Goal: Information Seeking & Learning: Learn about a topic

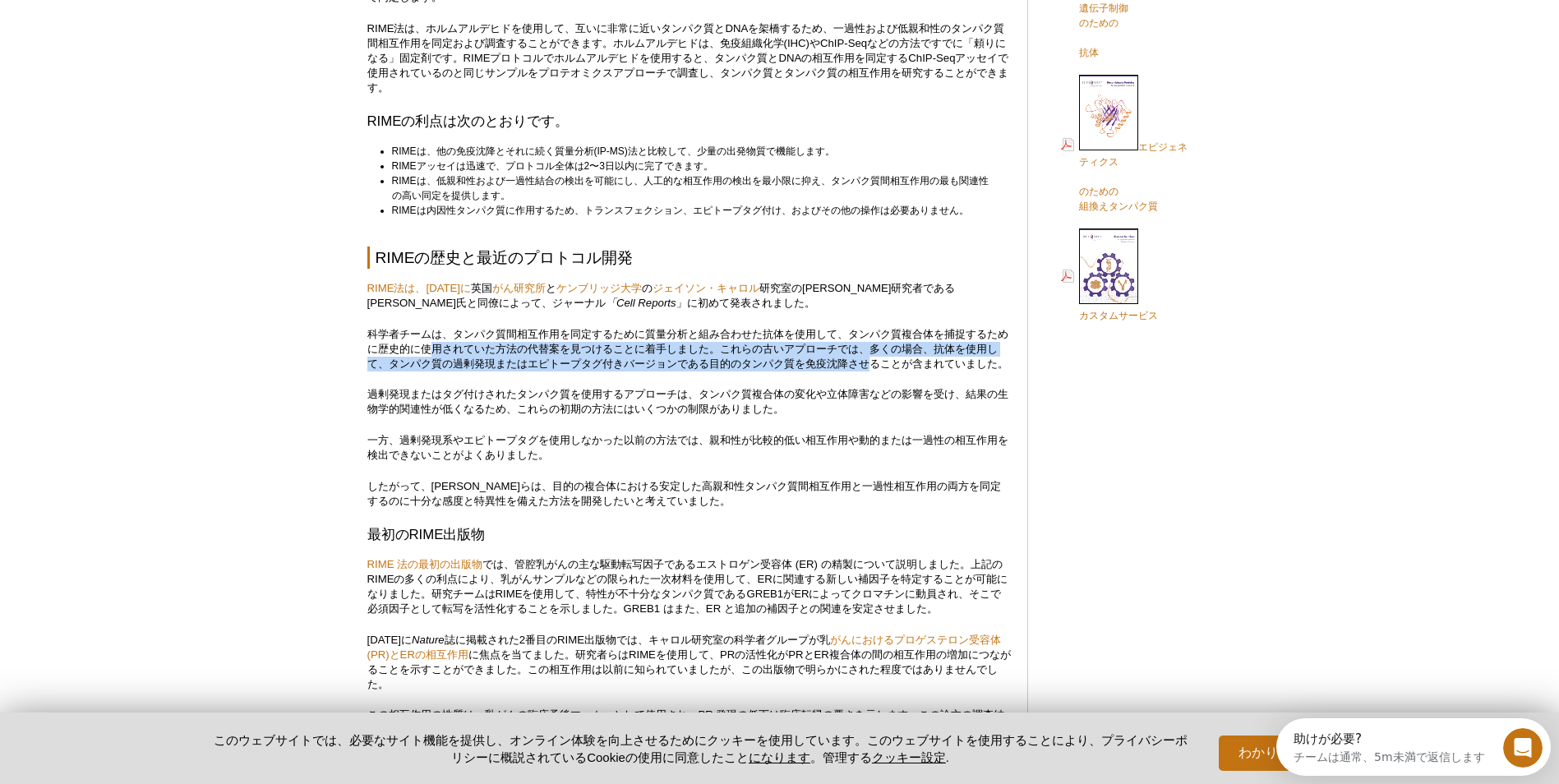
drag, startPoint x: 438, startPoint y: 343, endPoint x: 889, endPoint y: 367, distance: 451.6
click at [889, 367] on p "科学者チームは、タンパク質間相互作用を同定するために質量分析と組み合わせた抗体を使用して、タンパク質複合体を捕捉するために歴史的に使用されていた方法の代替案を…" at bounding box center [689, 349] width 643 height 44
click at [883, 367] on p "科学者チームは、タンパク質間相互作用を同定するために質量分析と組み合わせた抗体を使用して、タンパク質複合体を捕捉するために歴史的に使用されていた方法の代替案を…" at bounding box center [689, 349] width 643 height 44
click at [711, 362] on p "科学者チームは、タンパク質間相互作用を同定するために質量分析と組み合わせた抗体を使用して、タンパク質複合体を捕捉するために歴史的に使用されていた方法の代替案を…" at bounding box center [689, 349] width 643 height 44
click at [478, 362] on p "科学者チームは、タンパク質間相互作用を同定するために質量分析と組み合わせた抗体を使用して、タンパク質複合体を捕捉するために歴史的に使用されていた方法の代替案を…" at bounding box center [689, 349] width 643 height 44
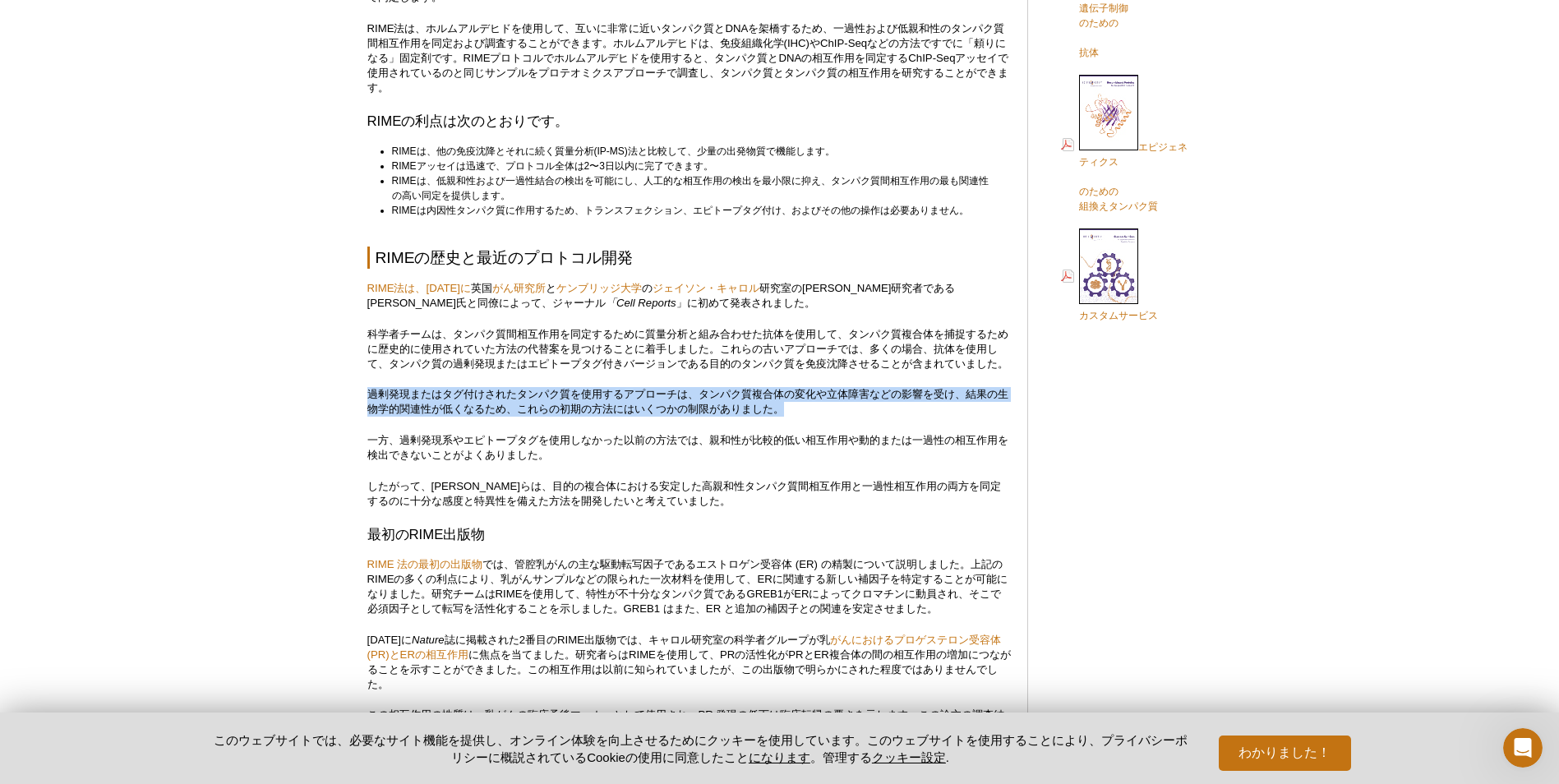
drag, startPoint x: 365, startPoint y: 405, endPoint x: 831, endPoint y: 423, distance: 466.3
click at [831, 417] on p "過剰発現またはタグ付けされたタンパク質を使用するアプローチは、タンパク質複合体の変化や立体障害などの影響を受け、結果の生物学的関連性が低くなるため、これらの初…" at bounding box center [689, 401] width 643 height 29
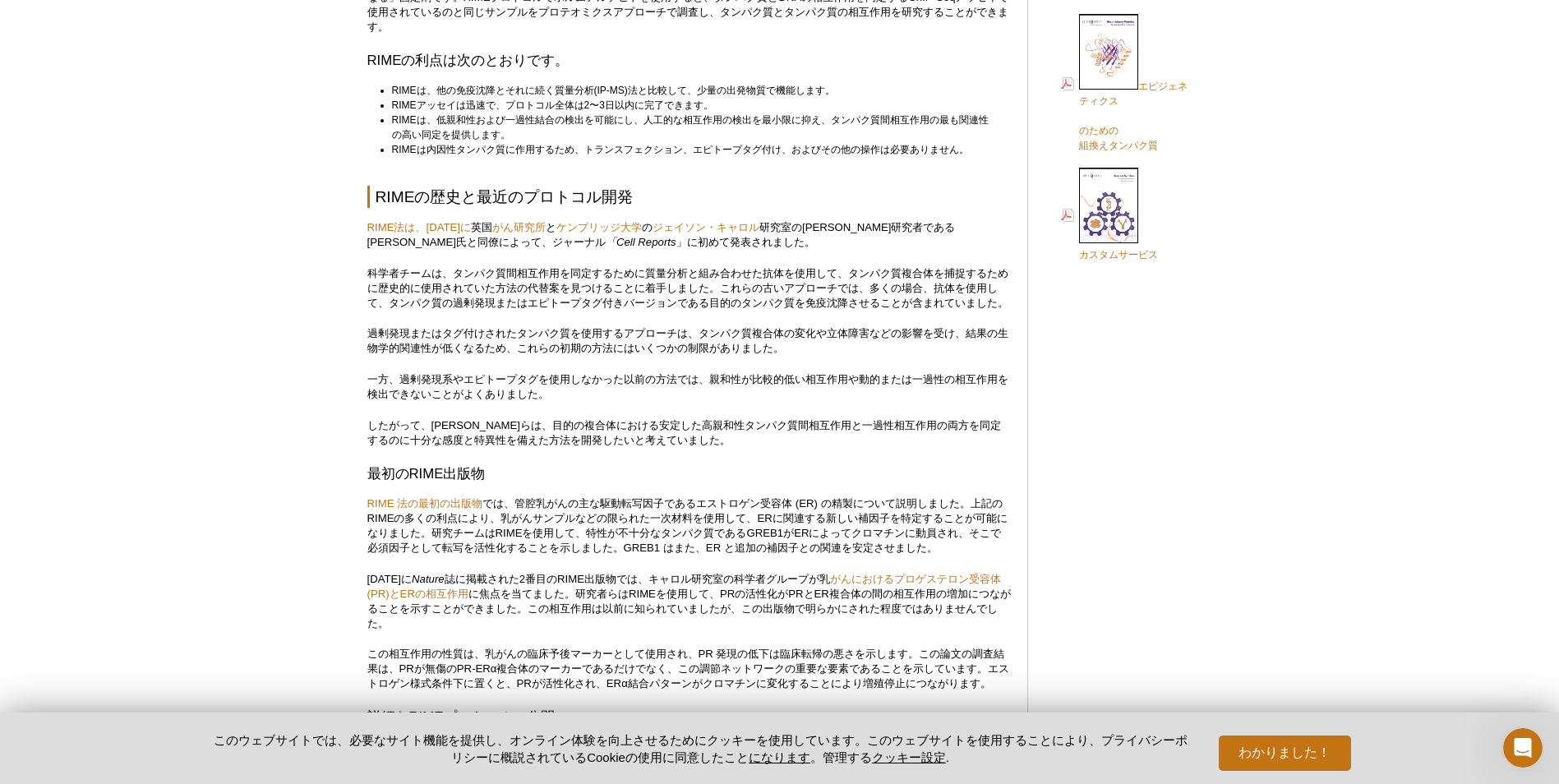
scroll to position [860, 0]
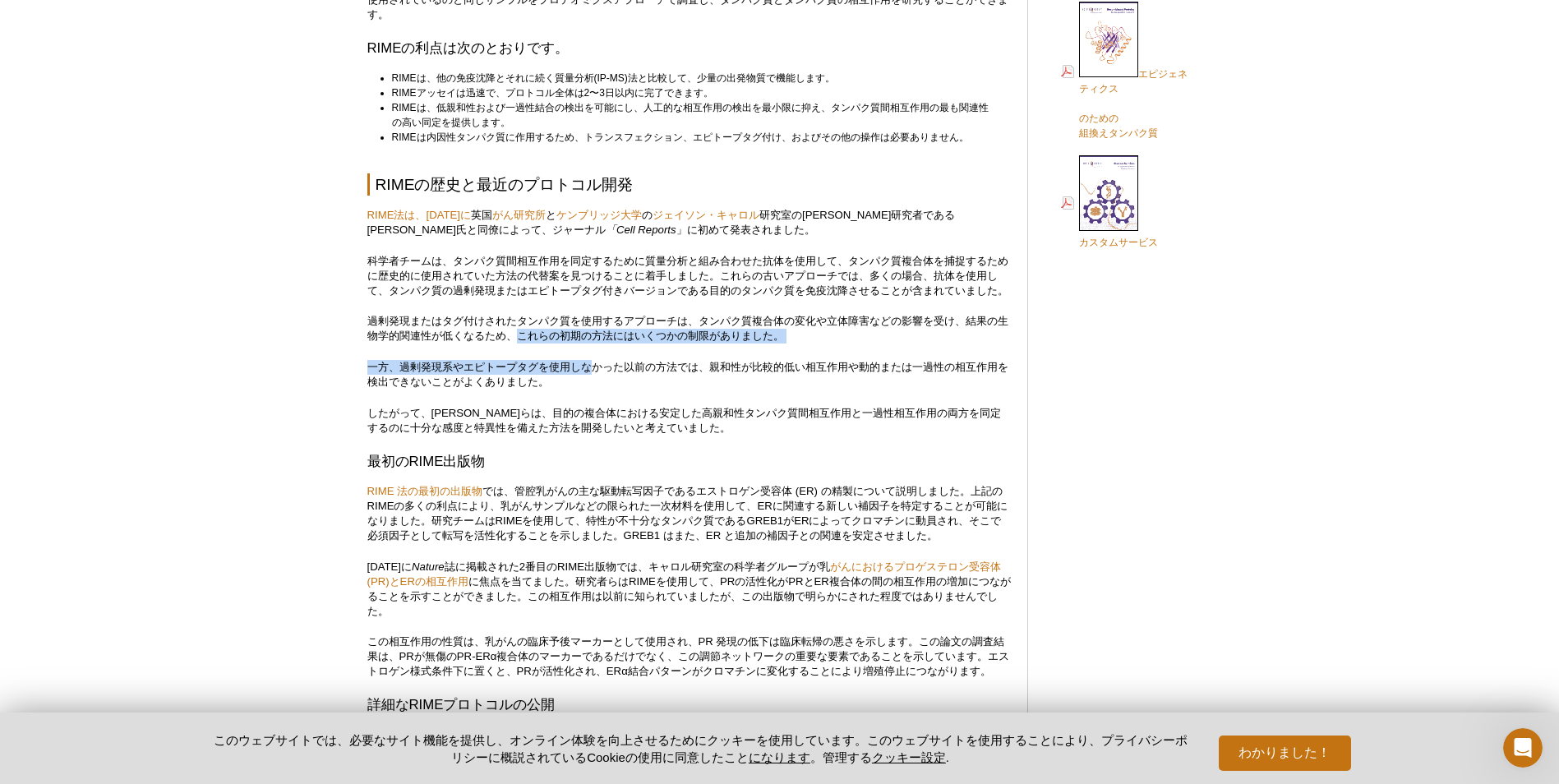
drag, startPoint x: 526, startPoint y: 349, endPoint x: 599, endPoint y: 379, distance: 78.9
drag, startPoint x: 599, startPoint y: 379, endPoint x: 535, endPoint y: 383, distance: 64.1
click at [535, 383] on p "一方、過剰発現系やエピトープタグを使用しなかった以前の方法では、親和性が比較的低い相互作用や動的または一過性の相互作用を検出できないことがよくありました。" at bounding box center [689, 374] width 643 height 29
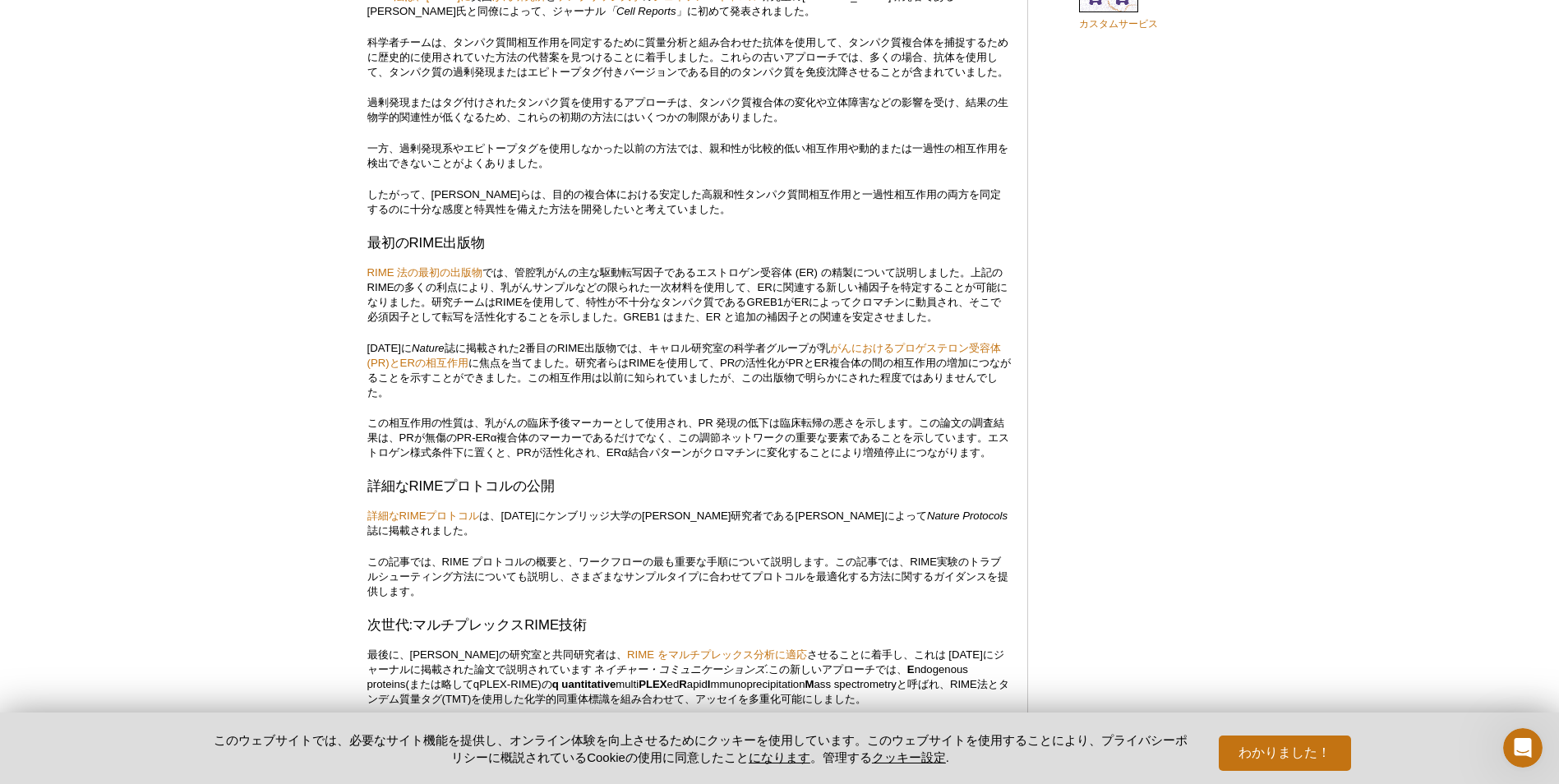
scroll to position [1043, 0]
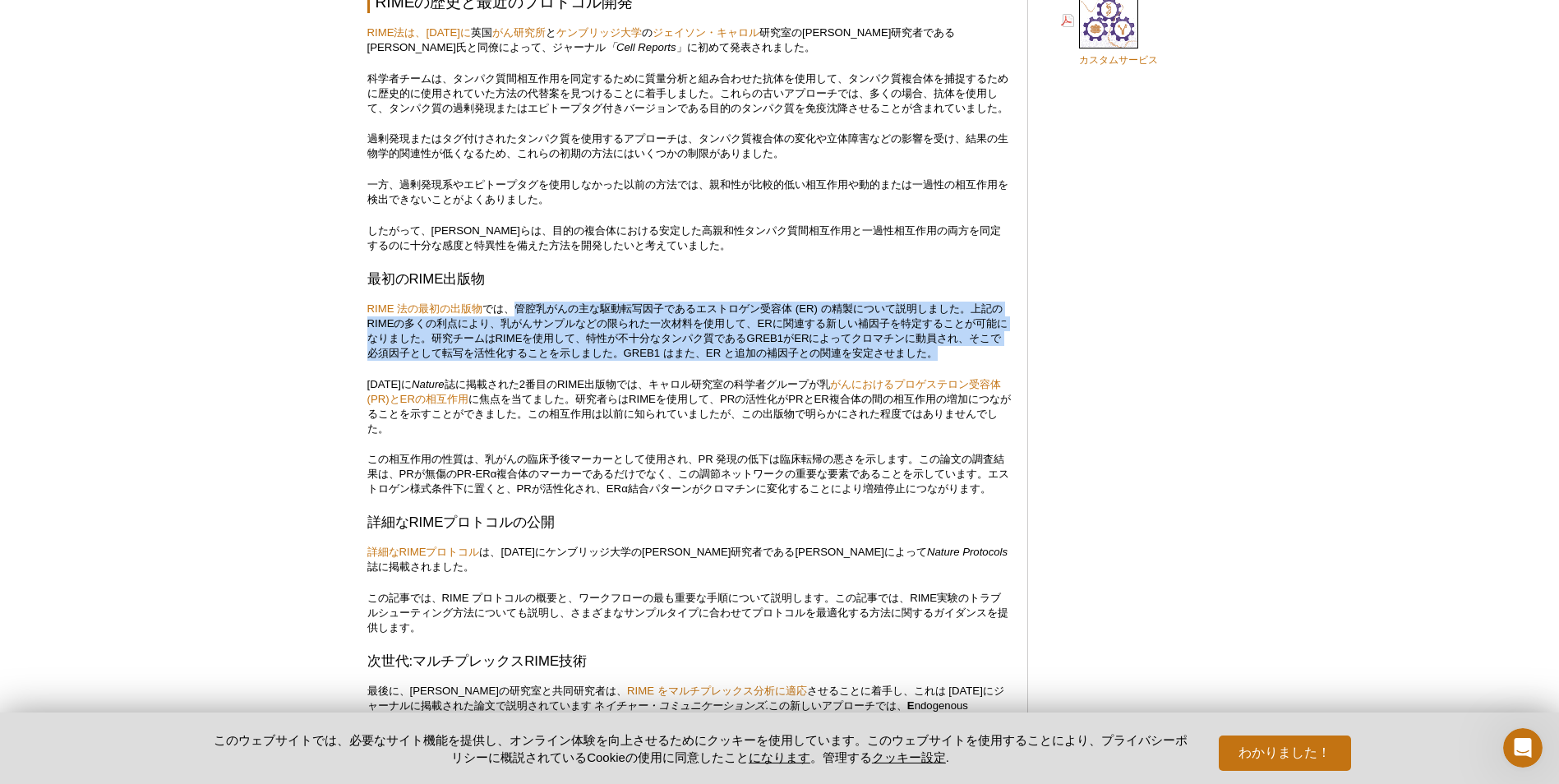
drag, startPoint x: 515, startPoint y: 321, endPoint x: 978, endPoint y: 366, distance: 465.2
click at [978, 361] on p "RIME 法の最初の出版物 では、管腔乳がんの主な駆動転写因子であるエストロゲン受容体 (ER) の精製について説明しました。上記のRIMEの多くの利点により…" at bounding box center [689, 331] width 643 height 60
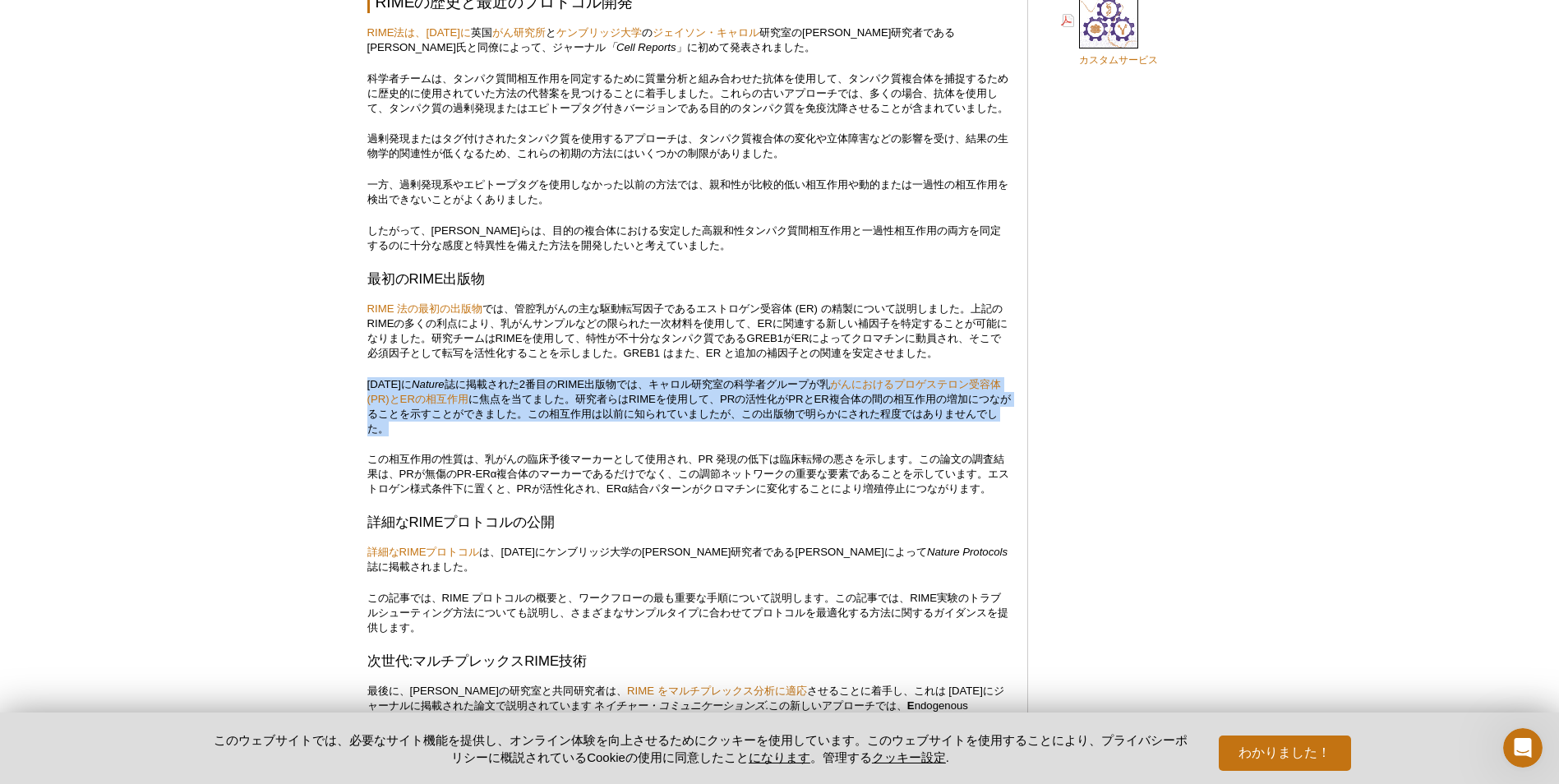
drag, startPoint x: 368, startPoint y: 398, endPoint x: 1003, endPoint y: 446, distance: 636.8
click at [1003, 436] on p "[DATE]に Nature 誌に掲載された2番目のRIME出版物では、キャロル研究室の科学者グループが乳 がんにおけるプロゲステロン受容体(PR)とERの相…" at bounding box center [689, 406] width 643 height 60
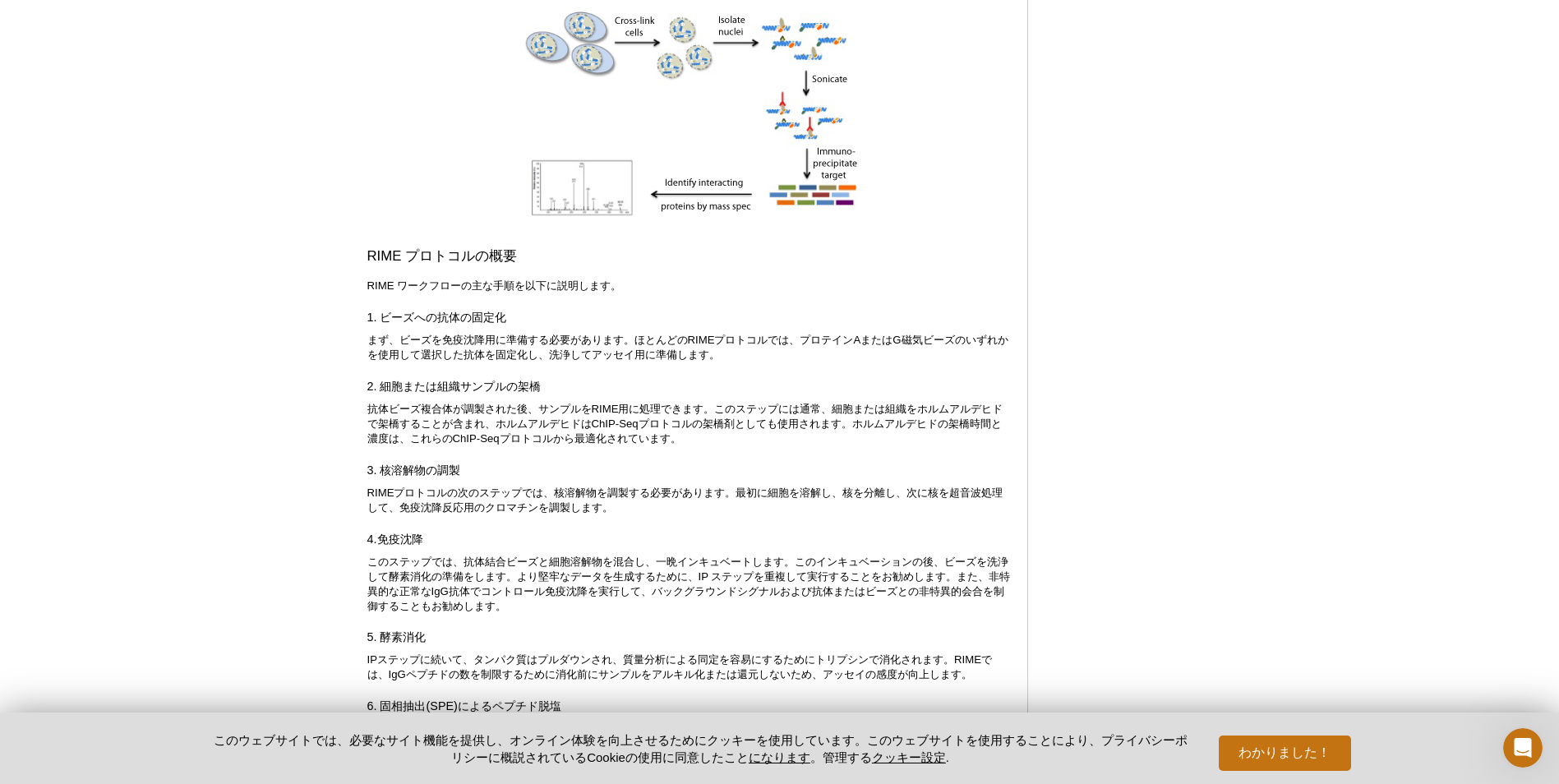
scroll to position [2077, 0]
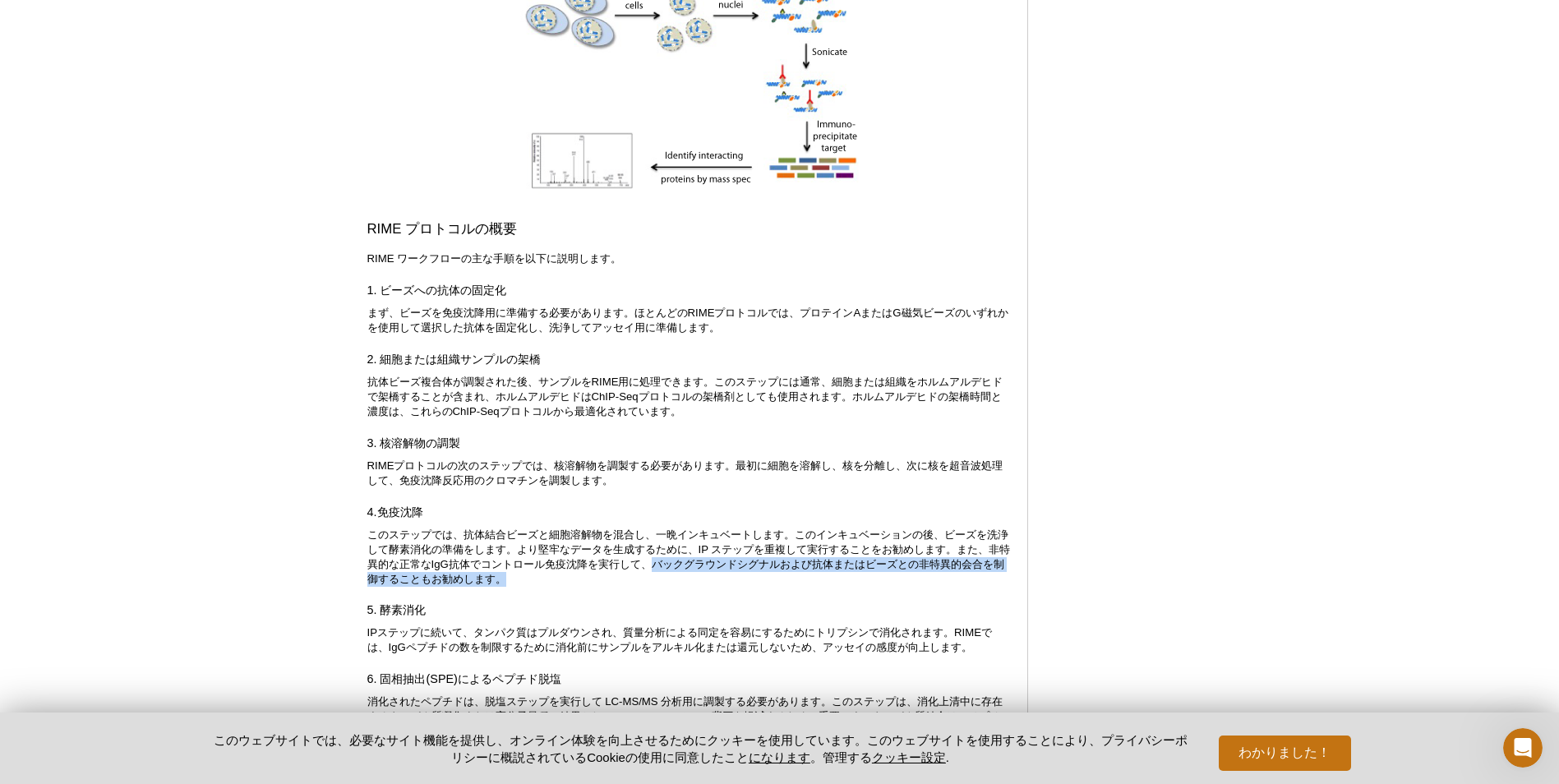
drag, startPoint x: 677, startPoint y: 593, endPoint x: 986, endPoint y: 607, distance: 309.3
click at [986, 587] on p "このステップでは、抗体結合ビーズと細胞溶解物を混合し、一晩インキュベートします。このインキュベーションの後、ビーズを洗浄して酵素消化の準備をします。より堅牢な…" at bounding box center [689, 556] width 643 height 60
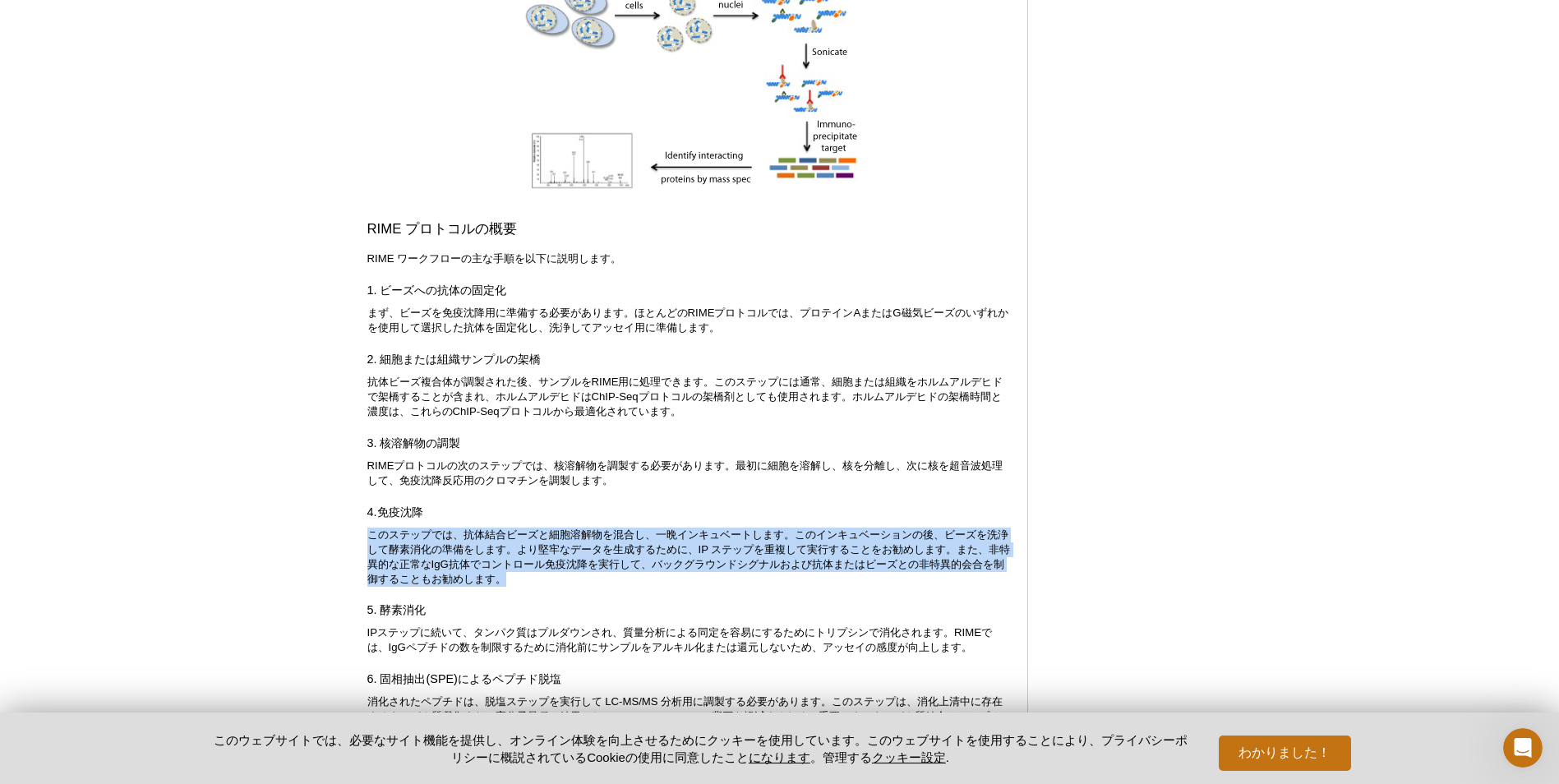
drag, startPoint x: 540, startPoint y: 608, endPoint x: 350, endPoint y: 561, distance: 195.7
click at [350, 561] on div "アクティブモチーフロゴ Enabling Epigenetics Research 0 Search Skip to content アクティブモチーフロゴ …" at bounding box center [780, 598] width 1559 height 5269
drag, startPoint x: 368, startPoint y: 563, endPoint x: 986, endPoint y: 606, distance: 619.5
click at [986, 587] on p "このステップでは、抗体結合ビーズと細胞溶解物を混合し、一晩インキュベートします。このインキュベーションの後、ビーズを洗浄して酵素消化の準備をします。より堅牢な…" at bounding box center [689, 556] width 643 height 60
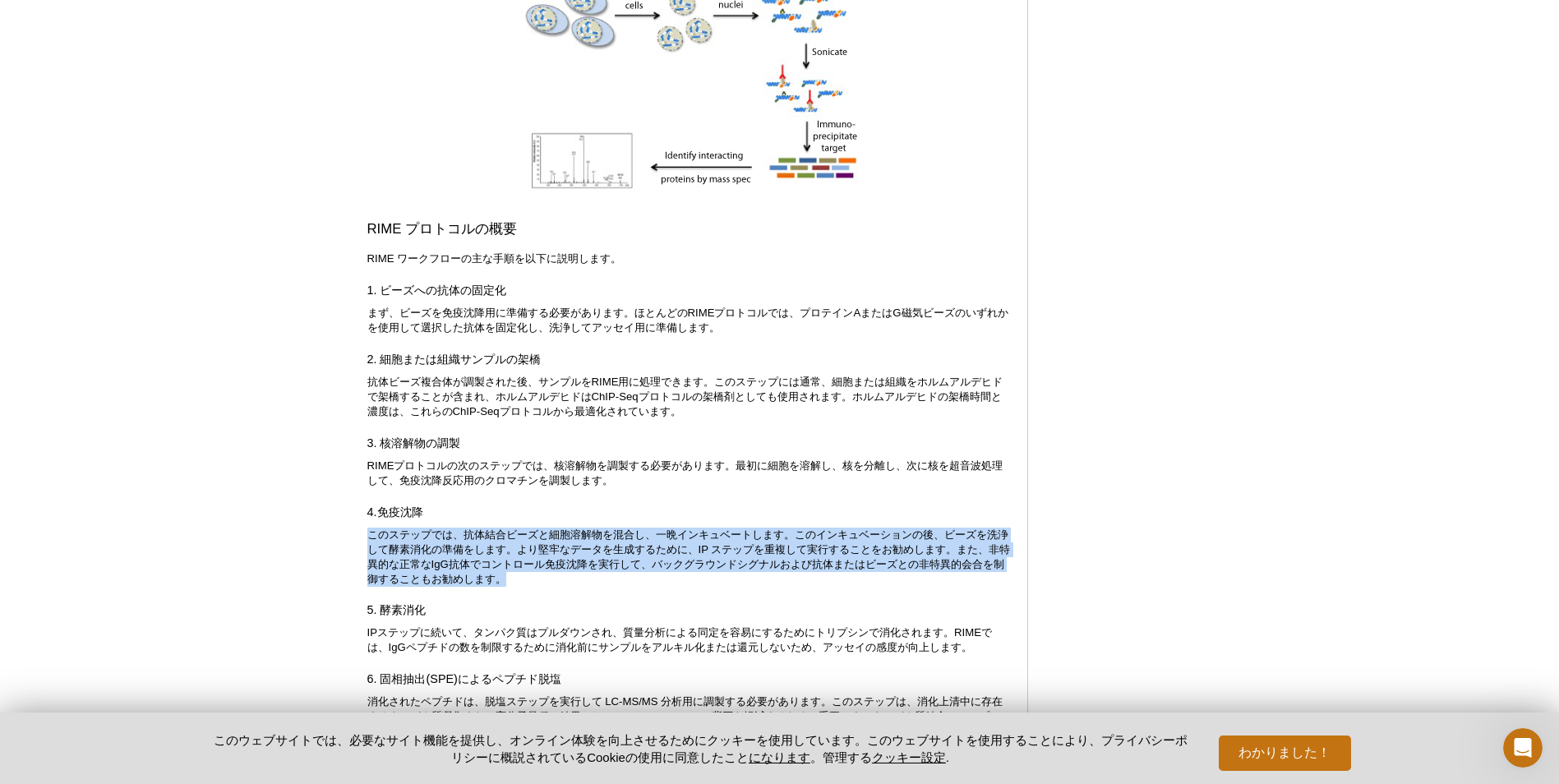
drag, startPoint x: 986, startPoint y: 606, endPoint x: 797, endPoint y: 611, distance: 189.1
click at [797, 587] on p "このステップでは、抗体結合ビーズと細胞溶解物を混合し、一晩インキュベートします。このインキュベーションの後、ビーズを洗浄して酵素消化の準備をします。より堅牢な…" at bounding box center [689, 556] width 643 height 60
drag, startPoint x: 536, startPoint y: 608, endPoint x: 350, endPoint y: 555, distance: 193.4
click at [350, 555] on div "アクティブモチーフロゴ Enabling Epigenetics Research 0 Search Skip to content アクティブモチーフロゴ …" at bounding box center [780, 598] width 1559 height 5269
click at [351, 555] on div "アクティブモチーフロゴ Enabling Epigenetics Research 0 Search Skip to content アクティブモチーフロゴ …" at bounding box center [780, 598] width 1559 height 5269
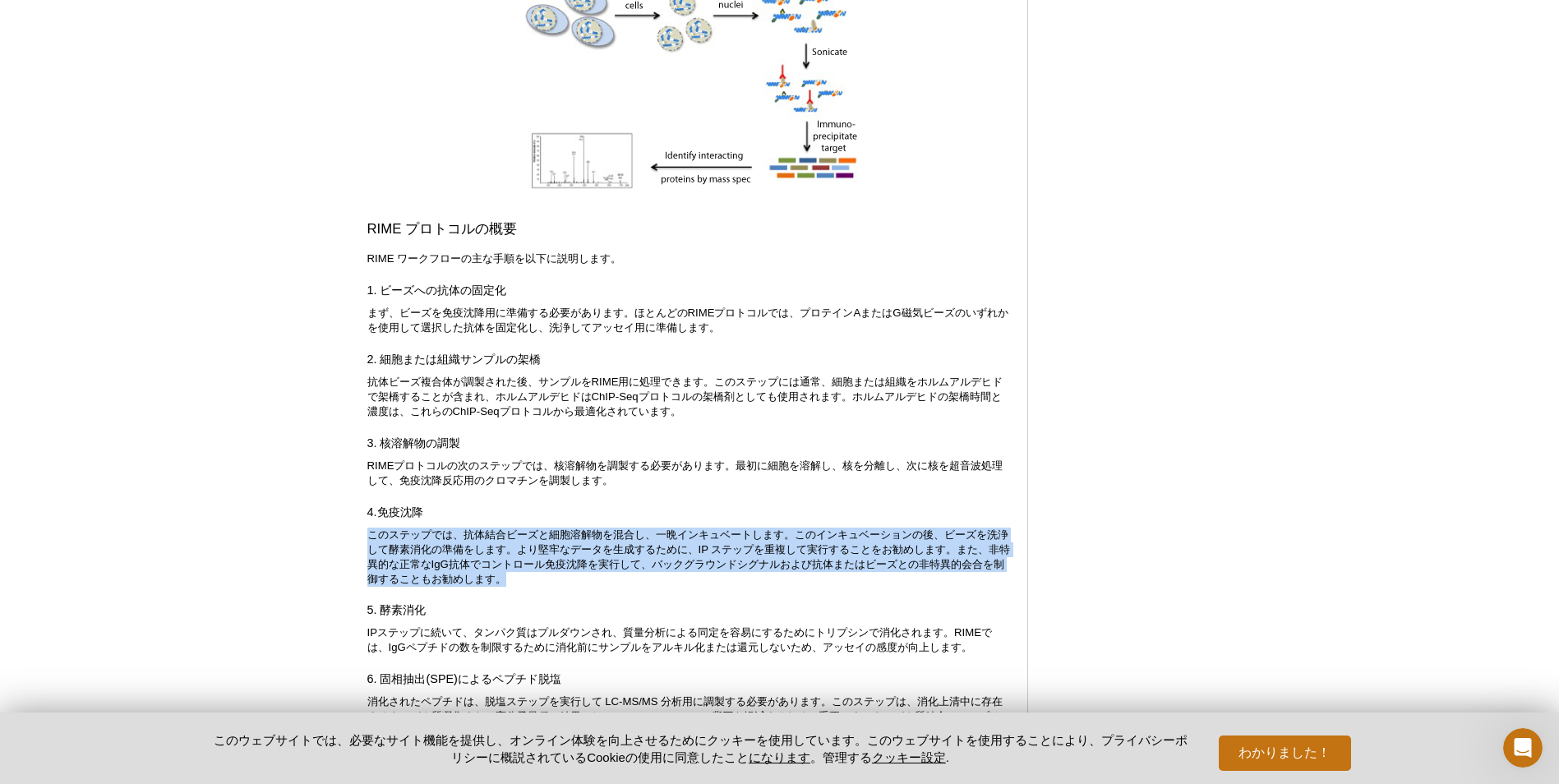
drag, startPoint x: 368, startPoint y: 566, endPoint x: 552, endPoint y: 613, distance: 189.9
click at [552, 587] on p "このステップでは、抗体結合ビーズと細胞溶解物を混合し、一晩インキュベートします。このインキュベーションの後、ビーズを洗浄して酵素消化の準備をします。より堅牢な…" at bounding box center [689, 556] width 643 height 60
drag, startPoint x: 552, startPoint y: 608, endPoint x: 352, endPoint y: 557, distance: 206.4
click at [352, 557] on div "アクティブモチーフロゴ Enabling Epigenetics Research 0 Search Skip to content アクティブモチーフロゴ …" at bounding box center [780, 598] width 1559 height 5269
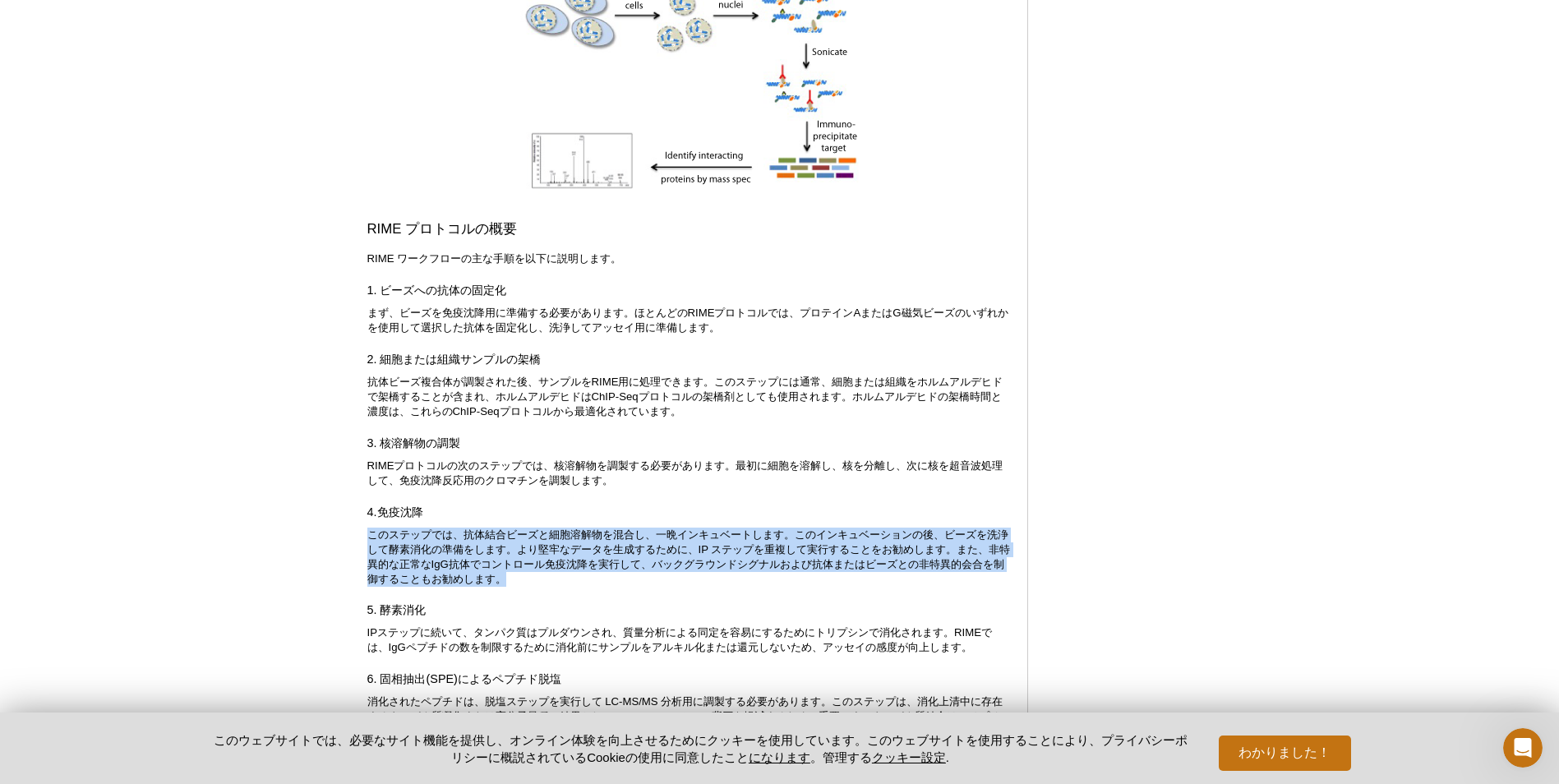
drag, startPoint x: 352, startPoint y: 557, endPoint x: 375, endPoint y: 557, distance: 23.0
click at [375, 557] on p "このステップでは、抗体結合ビーズと細胞溶解物を混合し、一晩インキュベートします。このインキュベーションの後、ビーズを洗浄して酵素消化の準備をします。より堅牢な…" at bounding box center [689, 556] width 643 height 60
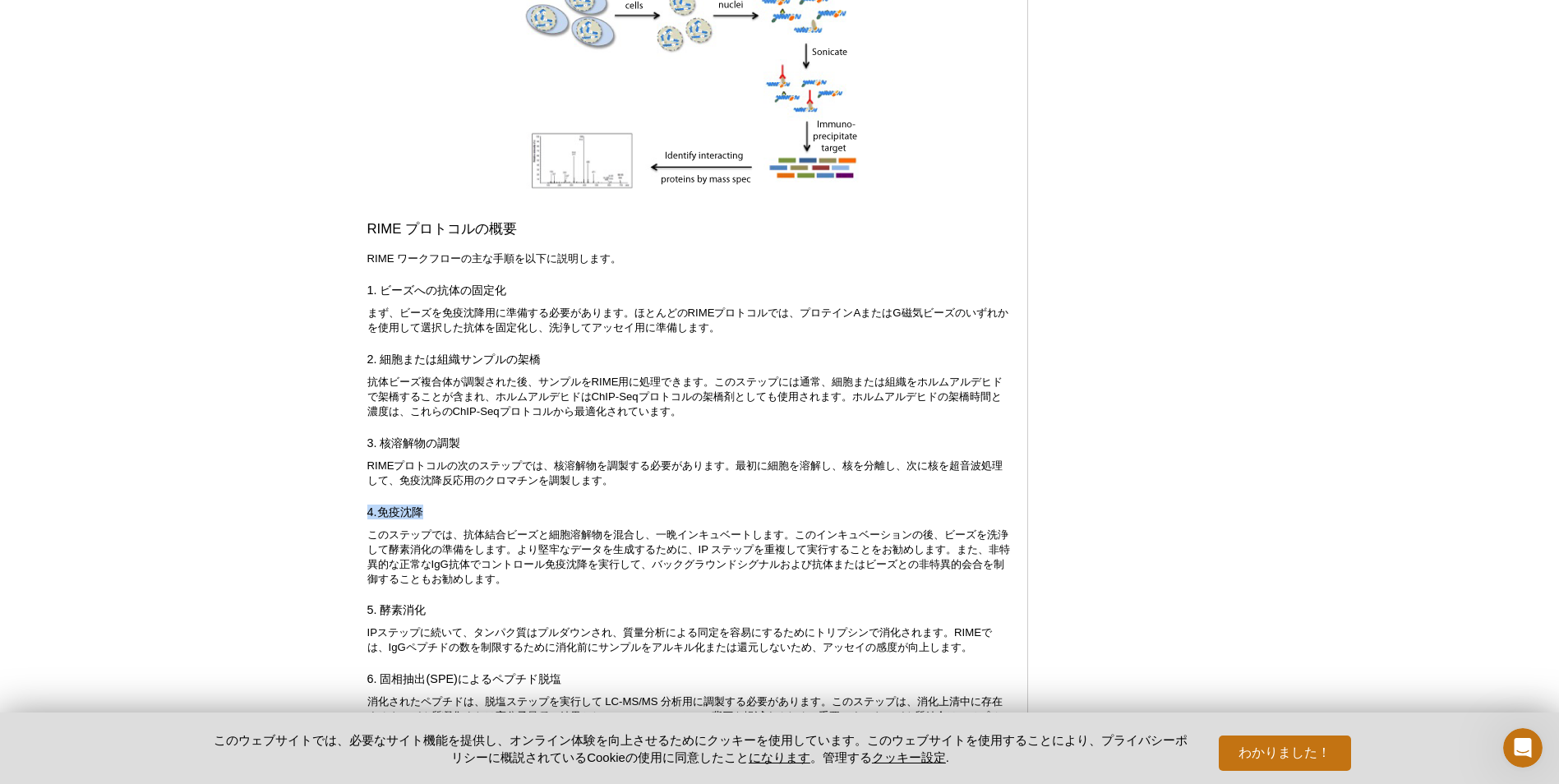
drag, startPoint x: 365, startPoint y: 540, endPoint x: 439, endPoint y: 540, distance: 74.0
click at [439, 540] on div "<< Back to MOTIFvations Blog Home Page Using RIME to Analyze Protein-Protein In…" at bounding box center [701, 557] width 685 height 4986
click at [439, 520] on h4 "4.免疫沈降" at bounding box center [689, 512] width 643 height 15
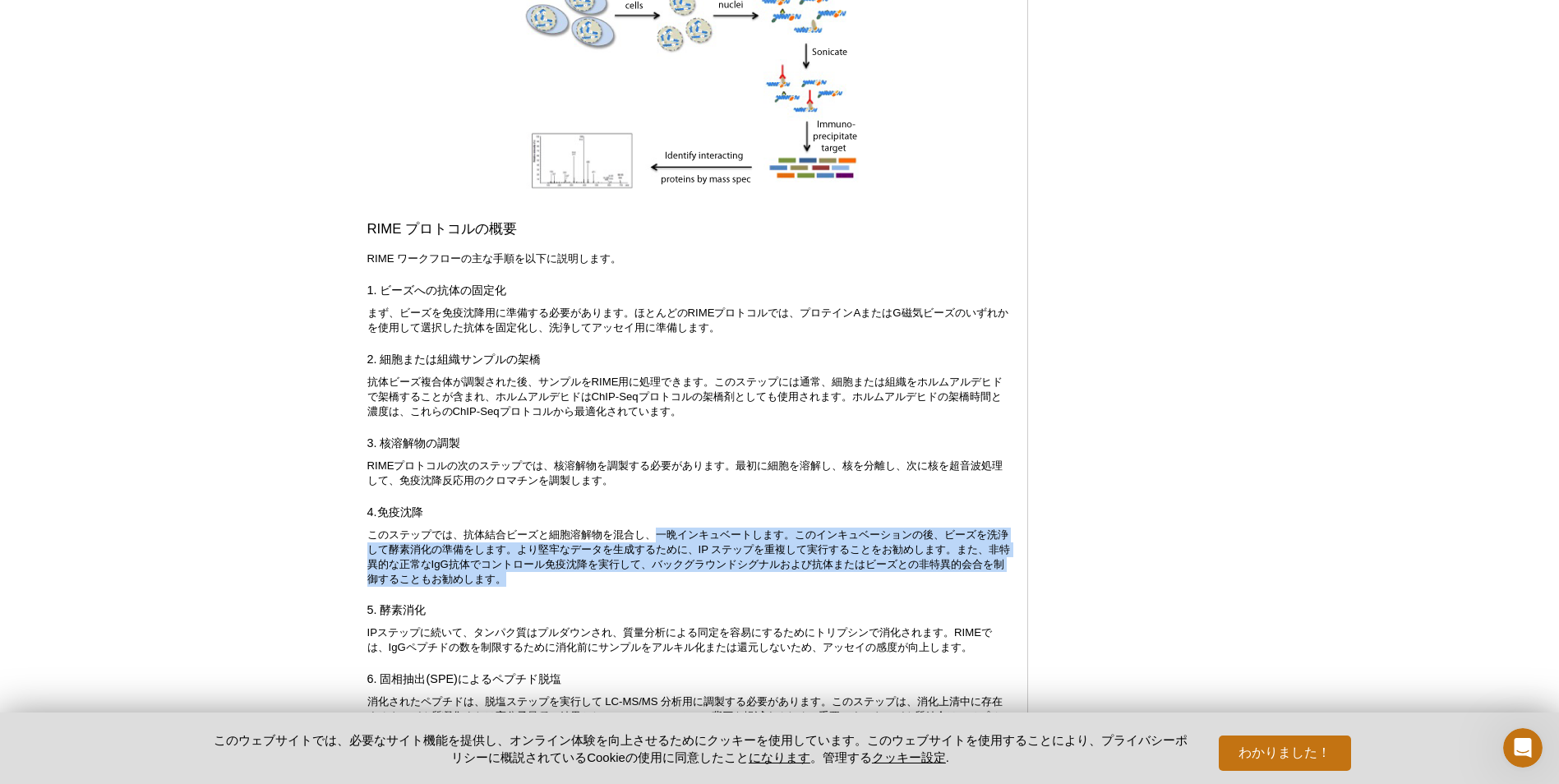
drag, startPoint x: 655, startPoint y: 559, endPoint x: 813, endPoint y: 613, distance: 167.0
click at [813, 587] on p "このステップでは、抗体結合ビーズと細胞溶解物を混合し、一晩インキュベートします。このインキュベーションの後、ビーズを洗浄して酵素消化の準備をします。より堅牢な…" at bounding box center [689, 556] width 643 height 60
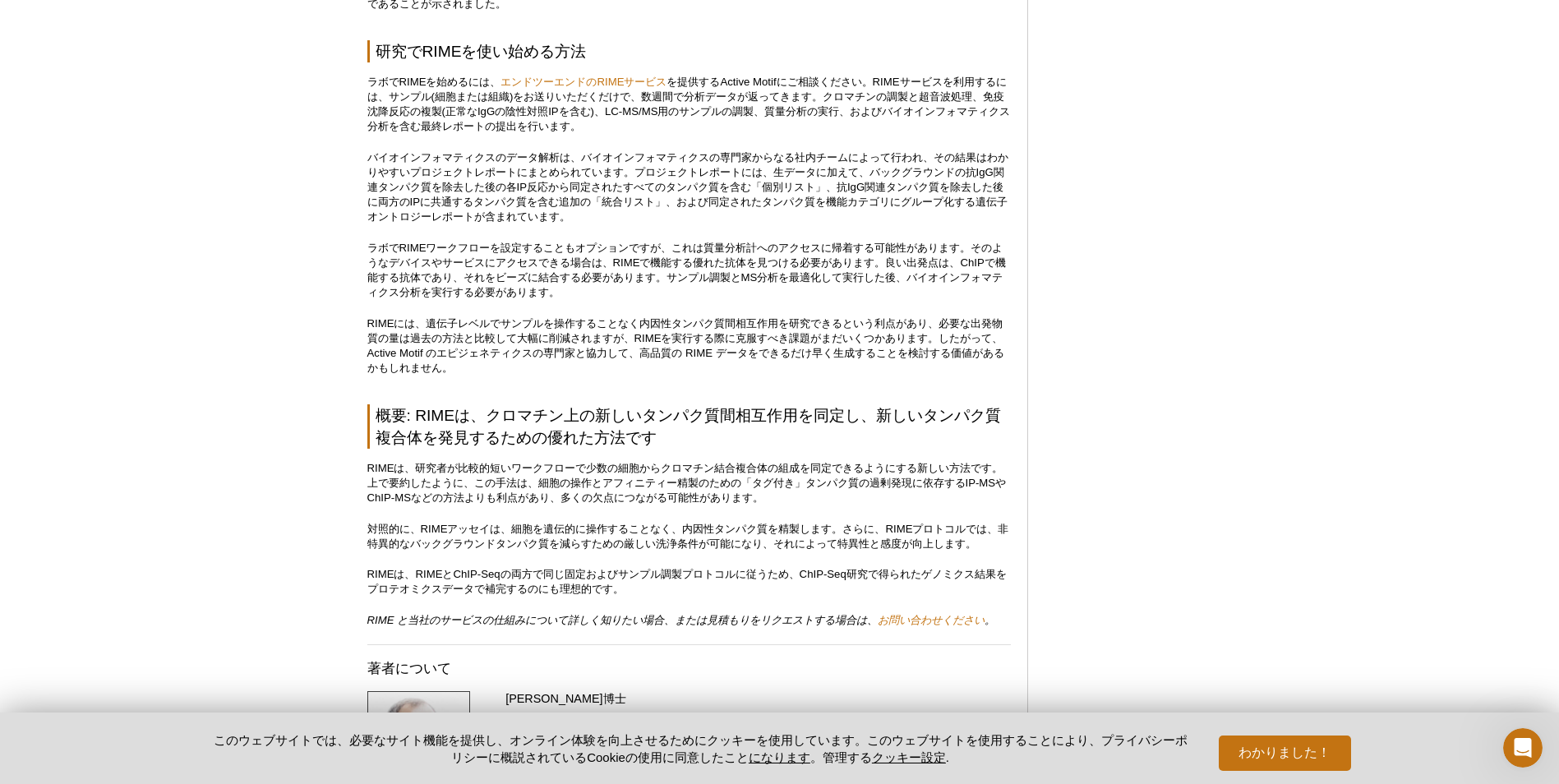
scroll to position [3789, 0]
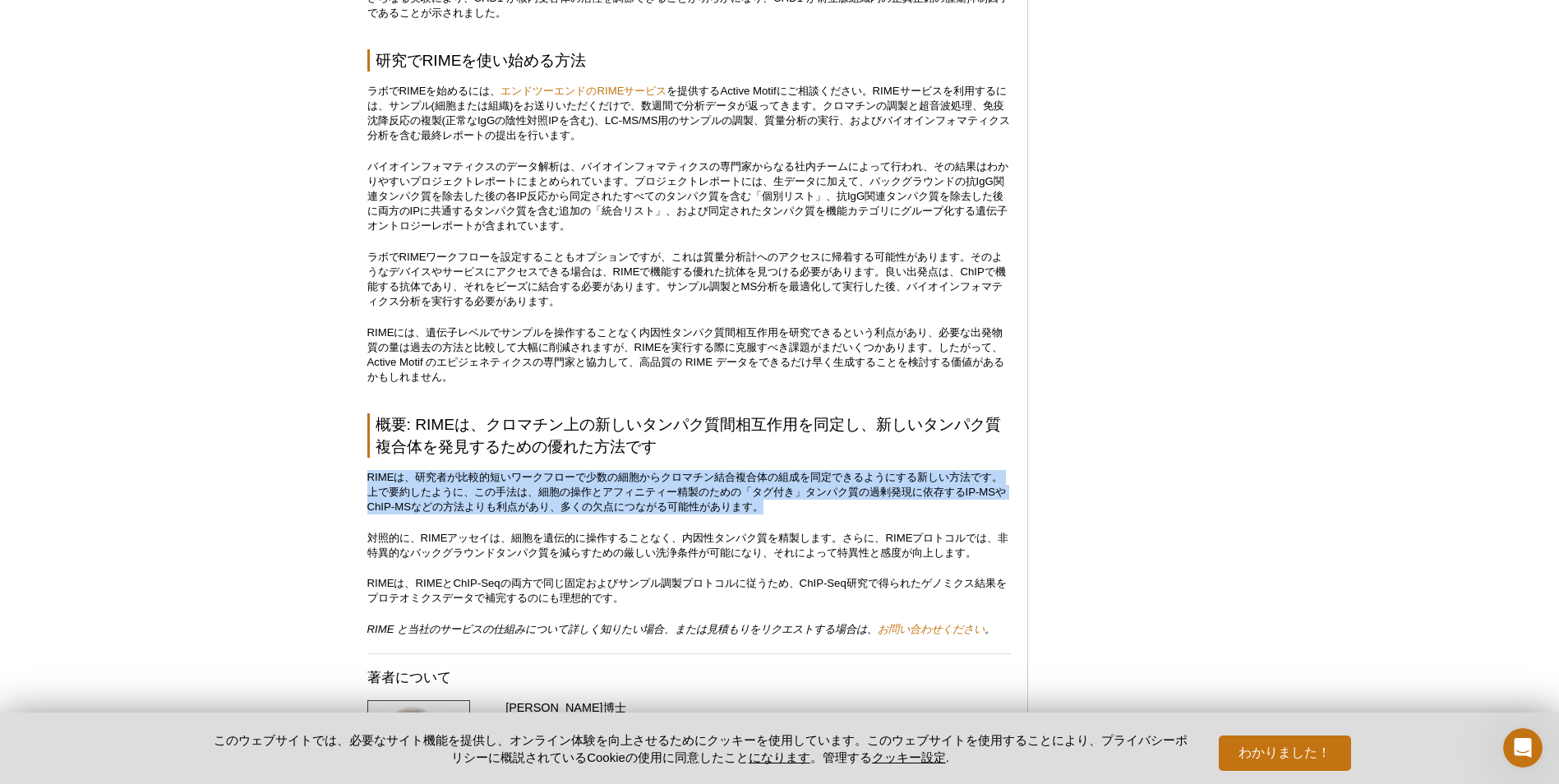
drag, startPoint x: 368, startPoint y: 519, endPoint x: 800, endPoint y: 547, distance: 432.9
click at [800, 514] on p "RIMEは、研究者が比較的短いワークフローで少数の細胞からクロマチン結合複合体の組成を同定できるようにする新しい方法です。上で要約したように、この手法は、細胞…" at bounding box center [689, 491] width 643 height 44
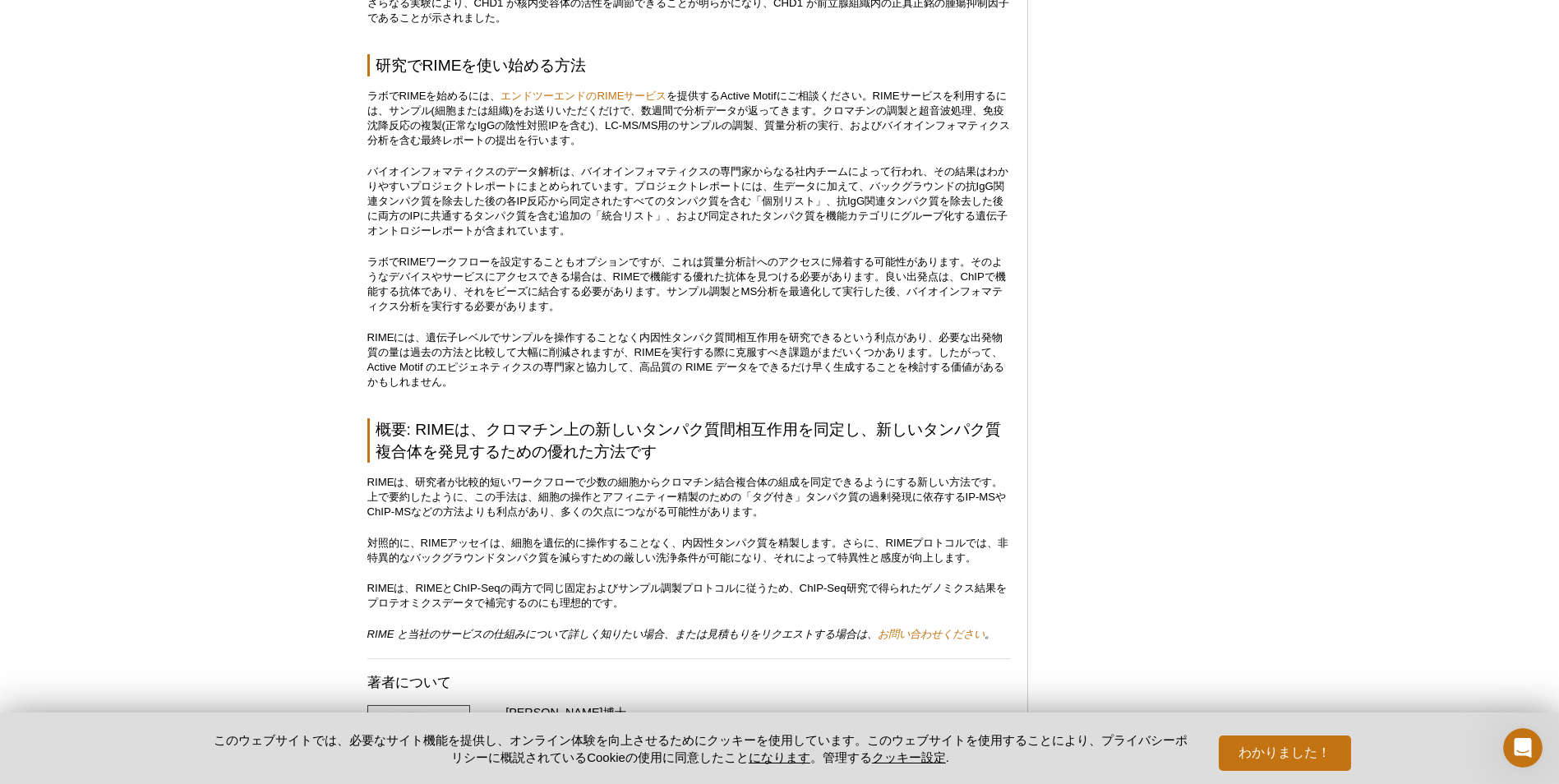
scroll to position [3785, 0]
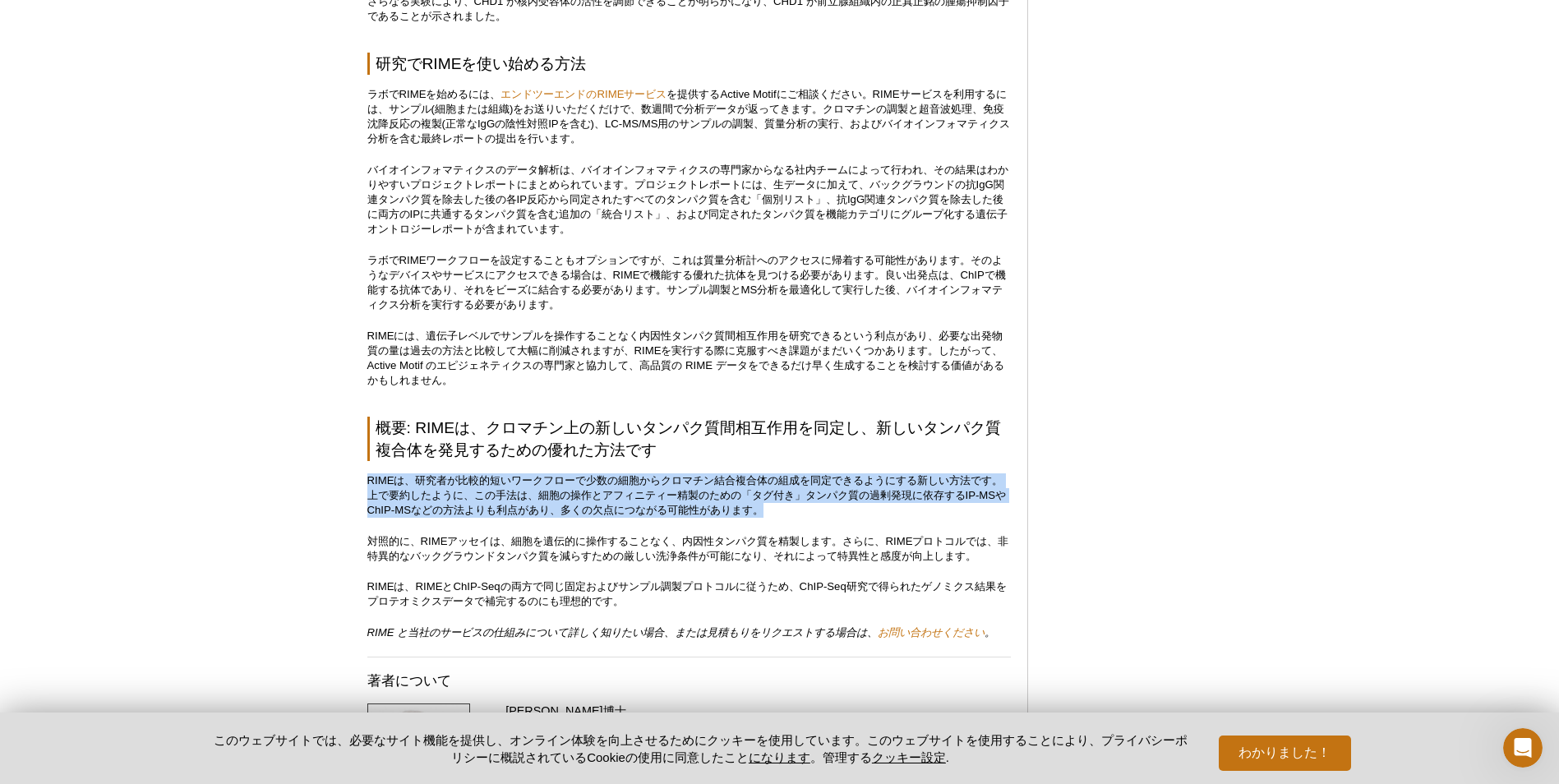
drag, startPoint x: 356, startPoint y: 523, endPoint x: 826, endPoint y: 554, distance: 471.0
click at [826, 518] on p "RIMEは、研究者が比較的短いワークフローで少数の細胞からクロマチン結合複合体の組成を同定できるようにする新しい方法です。上で要約したように、この手法は、細胞…" at bounding box center [689, 495] width 643 height 44
drag, startPoint x: 784, startPoint y: 558, endPoint x: 358, endPoint y: 521, distance: 427.6
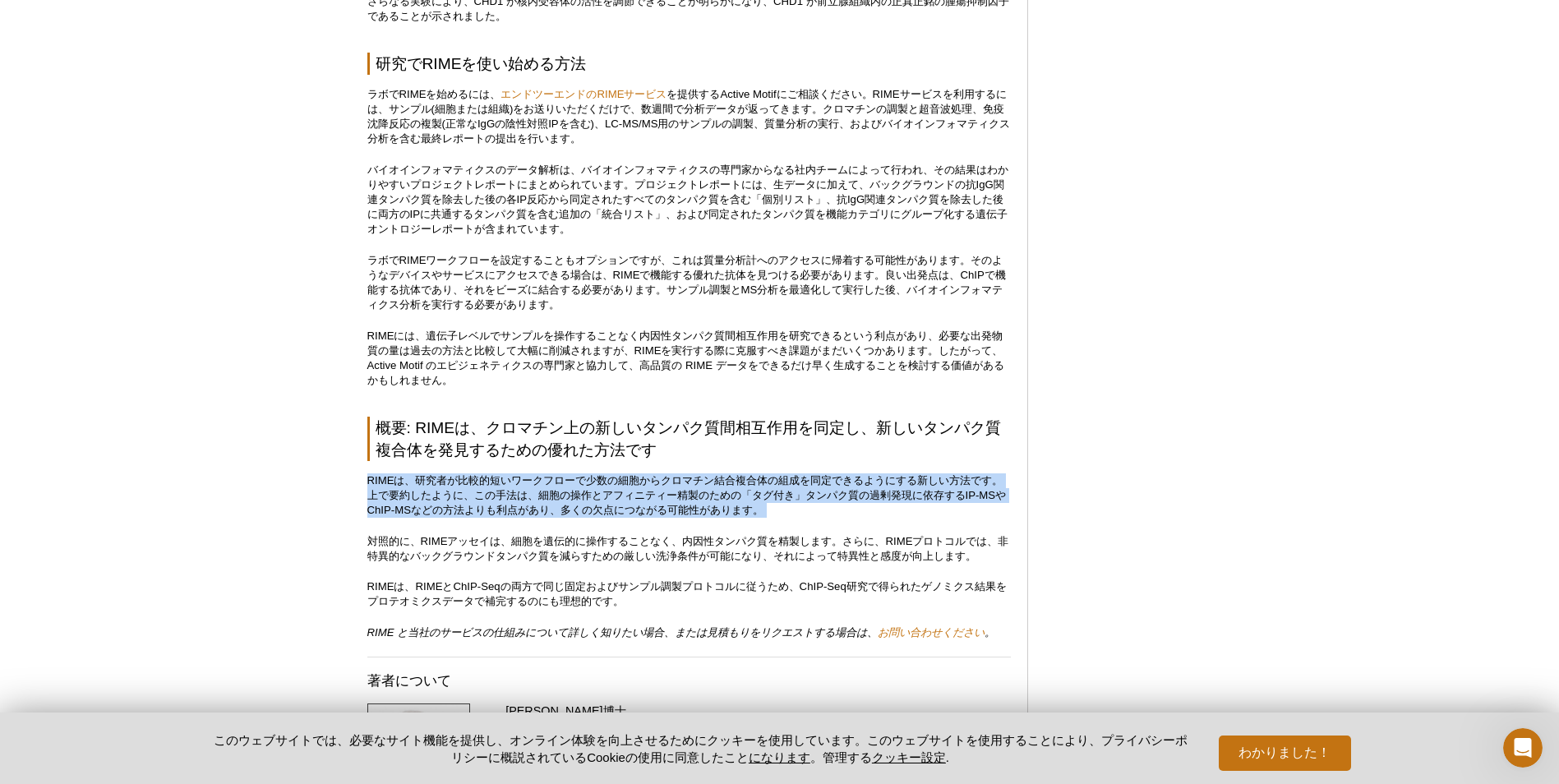
drag, startPoint x: 366, startPoint y: 520, endPoint x: 798, endPoint y: 561, distance: 433.9
click at [798, 518] on p "RIMEは、研究者が比較的短いワークフローで少数の細胞からクロマチン結合複合体の組成を同定できるようにする新しい方法です。上で要約したように、この手法は、細胞…" at bounding box center [689, 495] width 643 height 44
drag, startPoint x: 780, startPoint y: 559, endPoint x: 352, endPoint y: 517, distance: 430.1
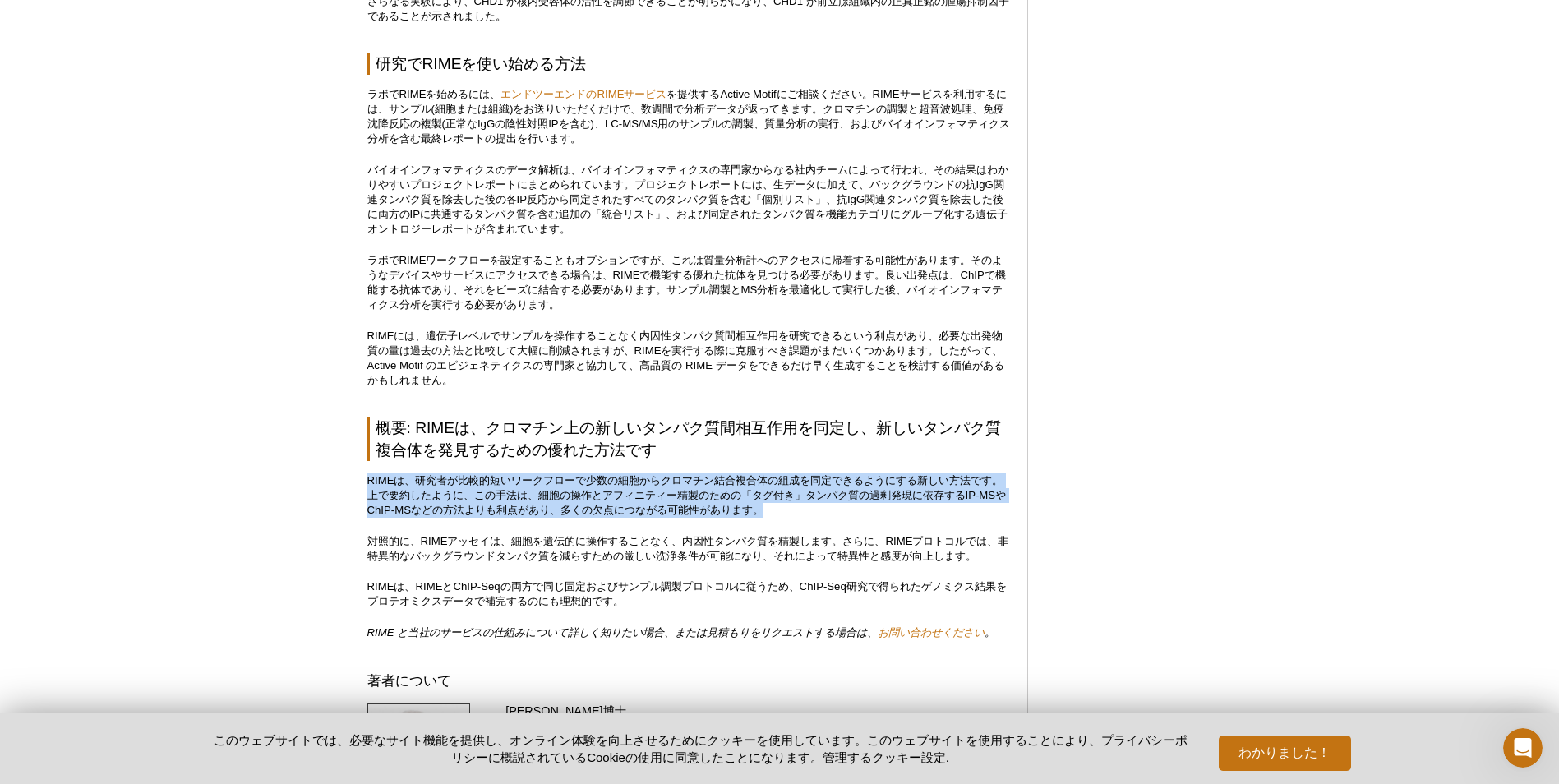
drag, startPoint x: 352, startPoint y: 517, endPoint x: 422, endPoint y: 523, distance: 70.3
click at [420, 518] on p "RIMEは、研究者が比較的短いワークフローで少数の細胞からクロマチン結合複合体の組成を同定できるようにする新しい方法です。上で要約したように、この手法は、細胞…" at bounding box center [689, 495] width 643 height 44
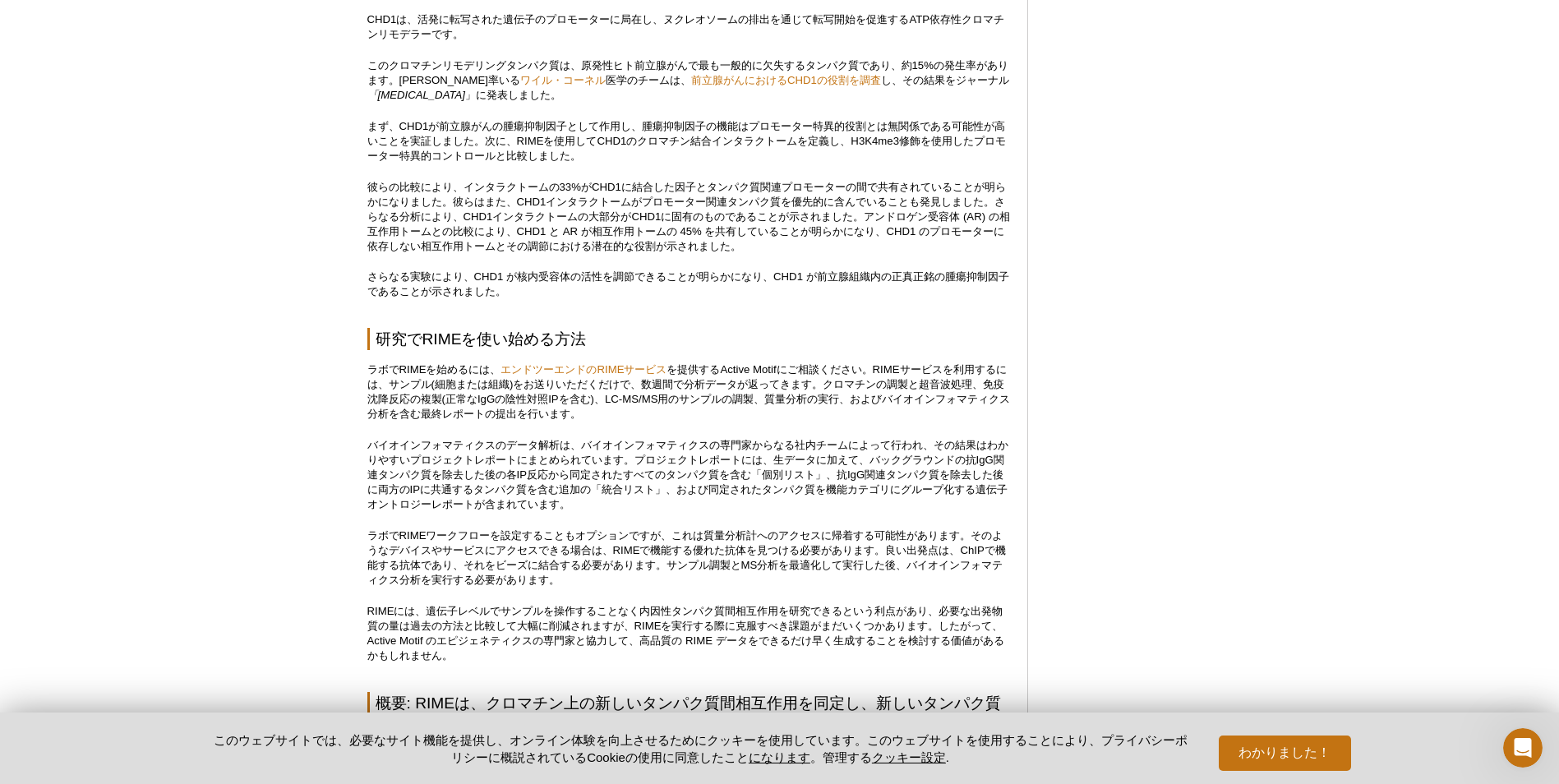
scroll to position [3505, 0]
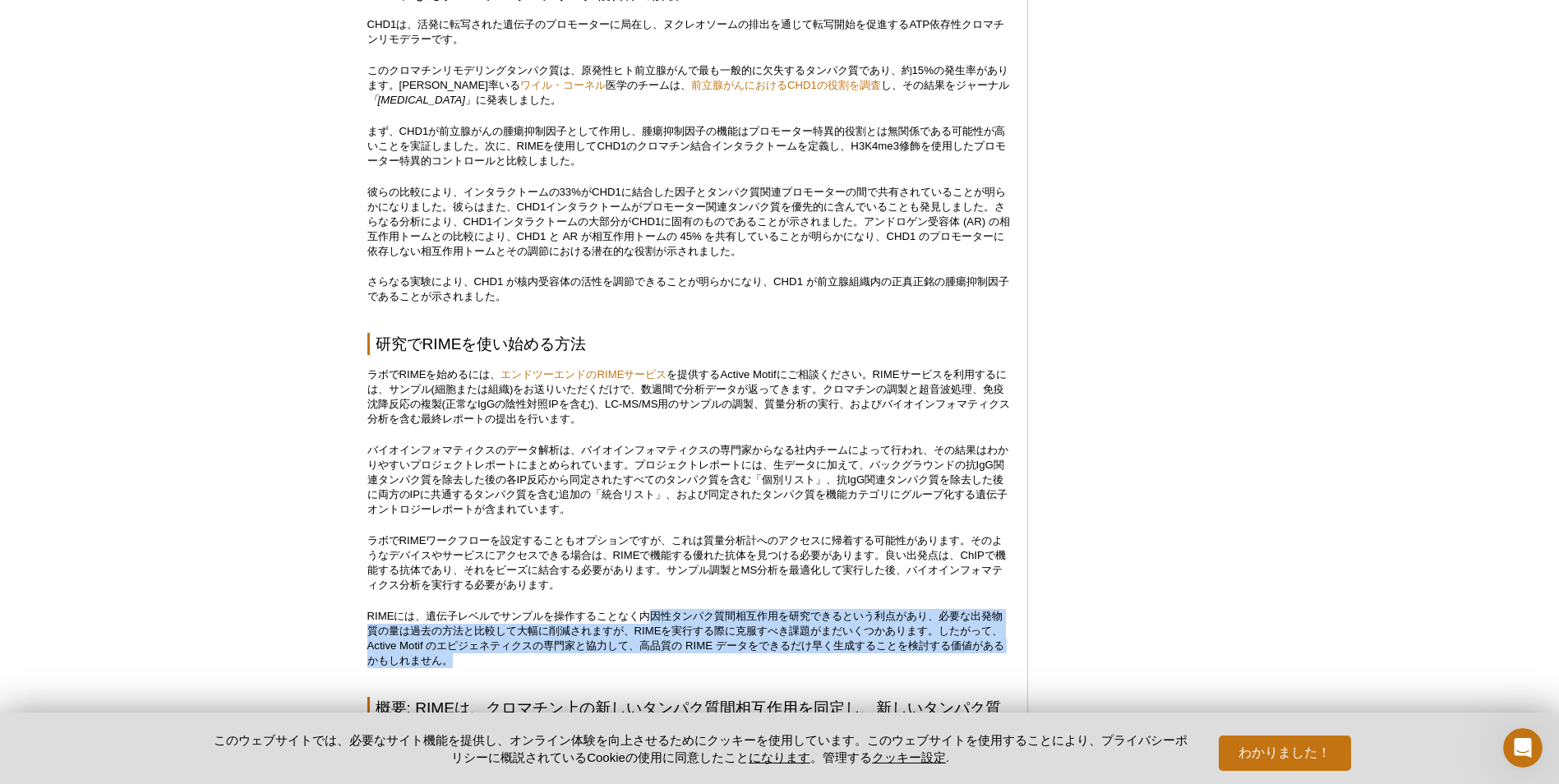
drag, startPoint x: 649, startPoint y: 661, endPoint x: 904, endPoint y: 707, distance: 259.1
click at [904, 668] on p "RIMEには、遺伝子レベルでサンプルを操作することなく内因性タンパク質間相互作用を研究できるという利点があり、必要な出発物質の量は過去の方法と比較して大幅に削…" at bounding box center [689, 638] width 643 height 60
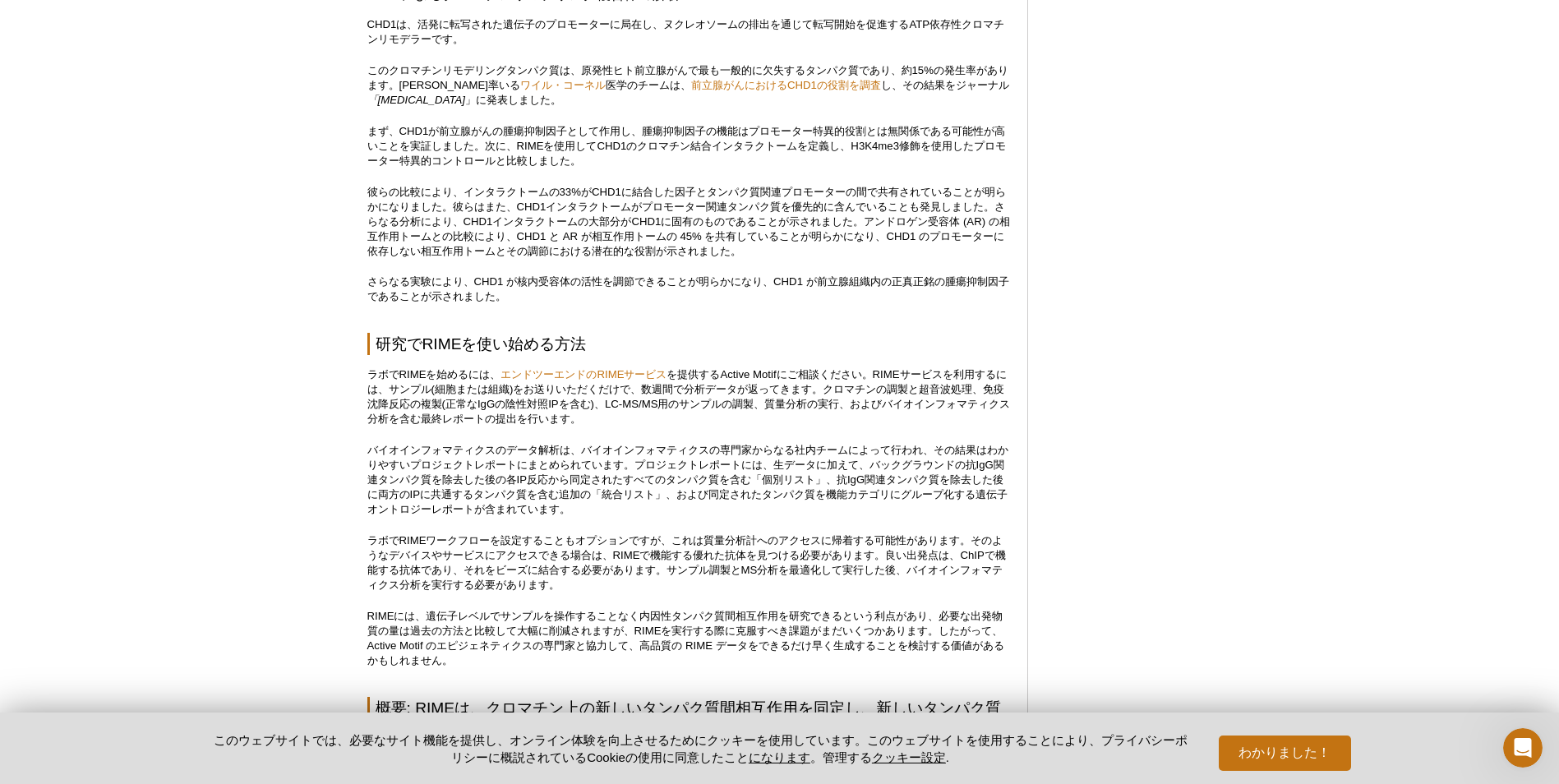
click at [633, 654] on p "RIMEには、遺伝子レベルでサンプルを操作することなく内因性タンパク質間相互作用を研究できるという利点があり、必要な出発物質の量は過去の方法と比較して大幅に削…" at bounding box center [689, 638] width 643 height 60
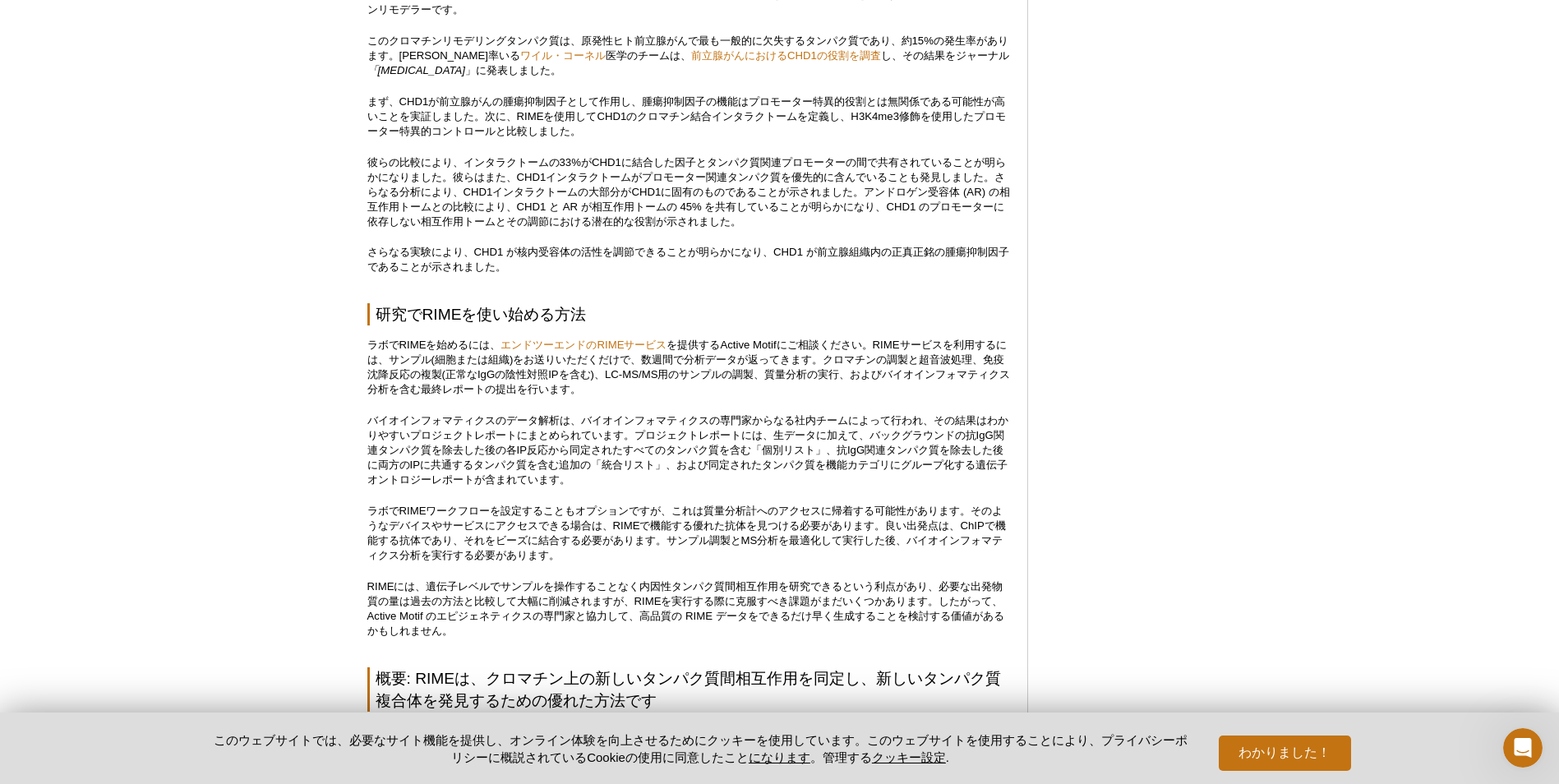
scroll to position [3534, 0]
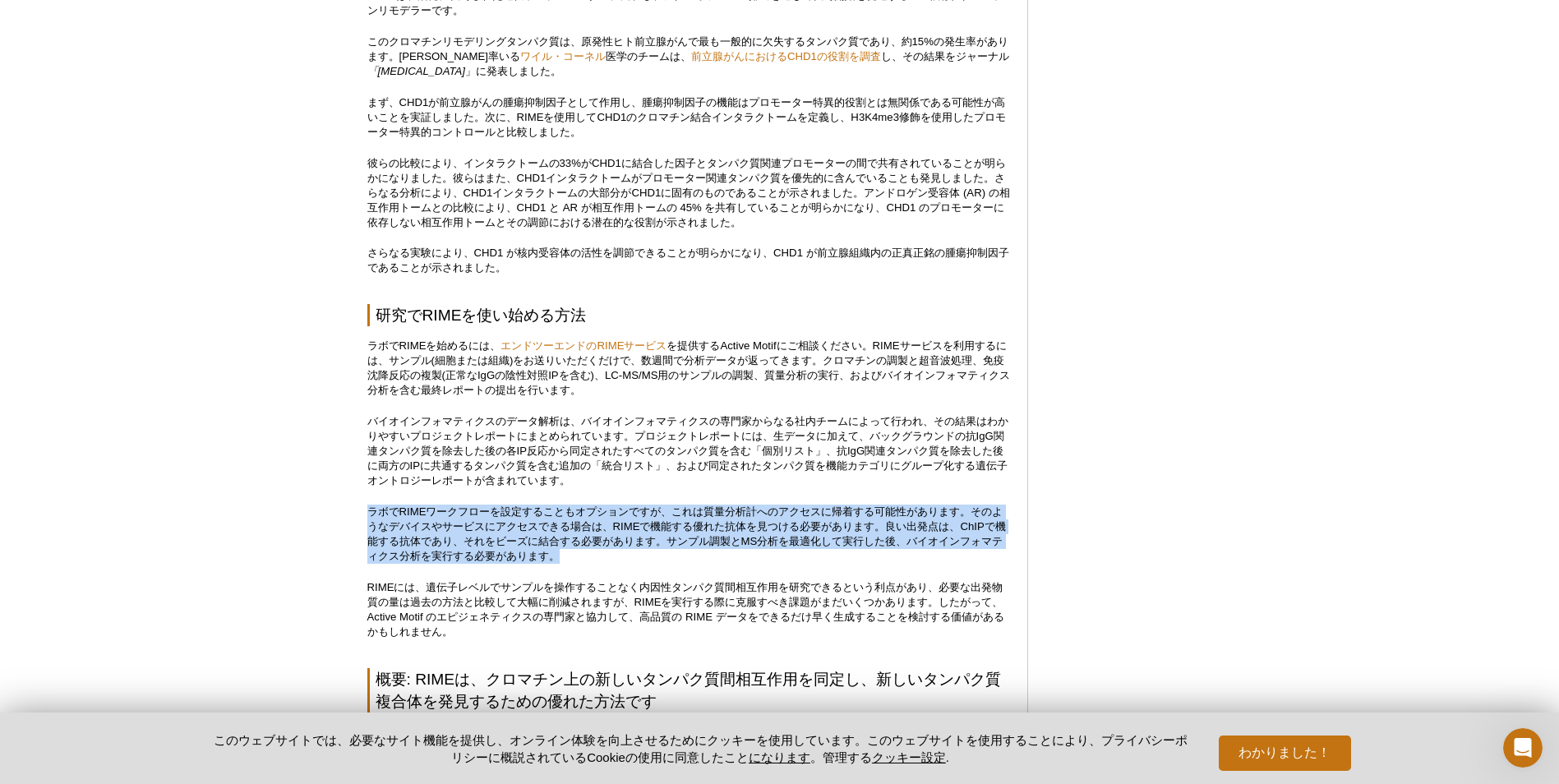
drag, startPoint x: 350, startPoint y: 555, endPoint x: 877, endPoint y: 602, distance: 529.1
click at [877, 564] on p "ラボでRIMEワークフローを設定することもオプションですが、これは質量分析計へのアクセスに帰着する可能性があります。そのようなデバイスやサービスにアクセスでき…" at bounding box center [689, 534] width 643 height 60
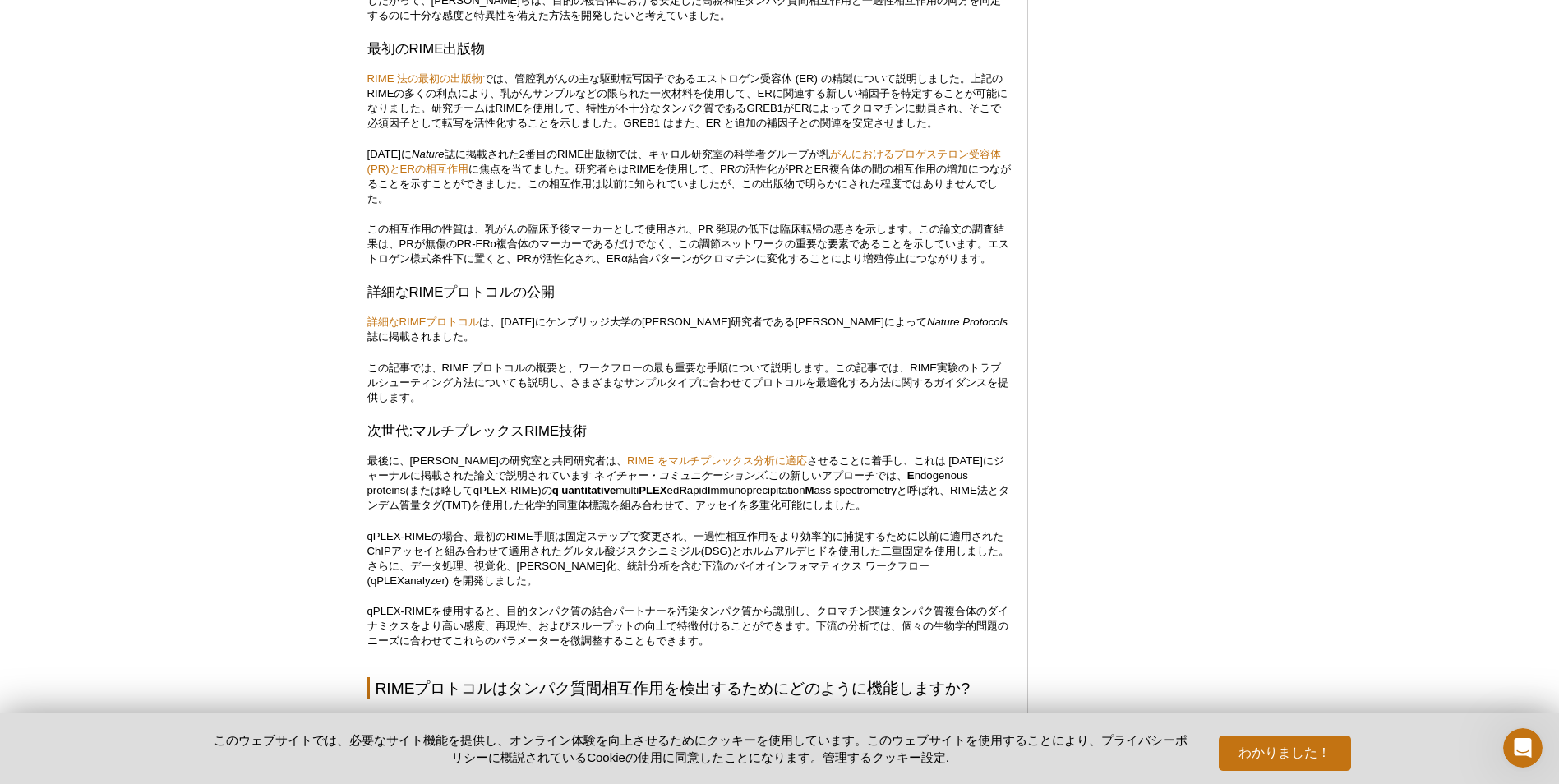
scroll to position [1270, 0]
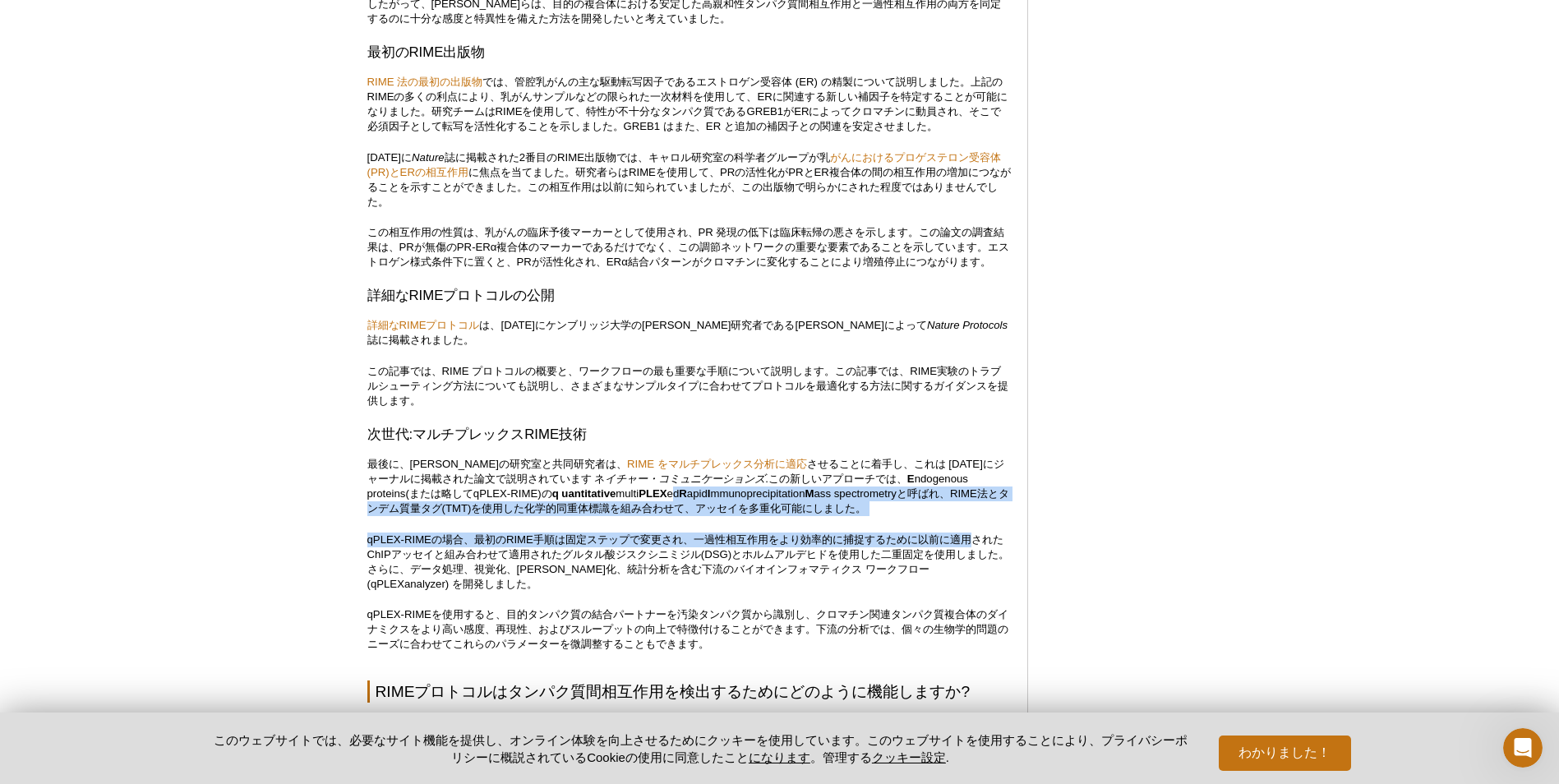
drag, startPoint x: 612, startPoint y: 520, endPoint x: 975, endPoint y: 556, distance: 364.8
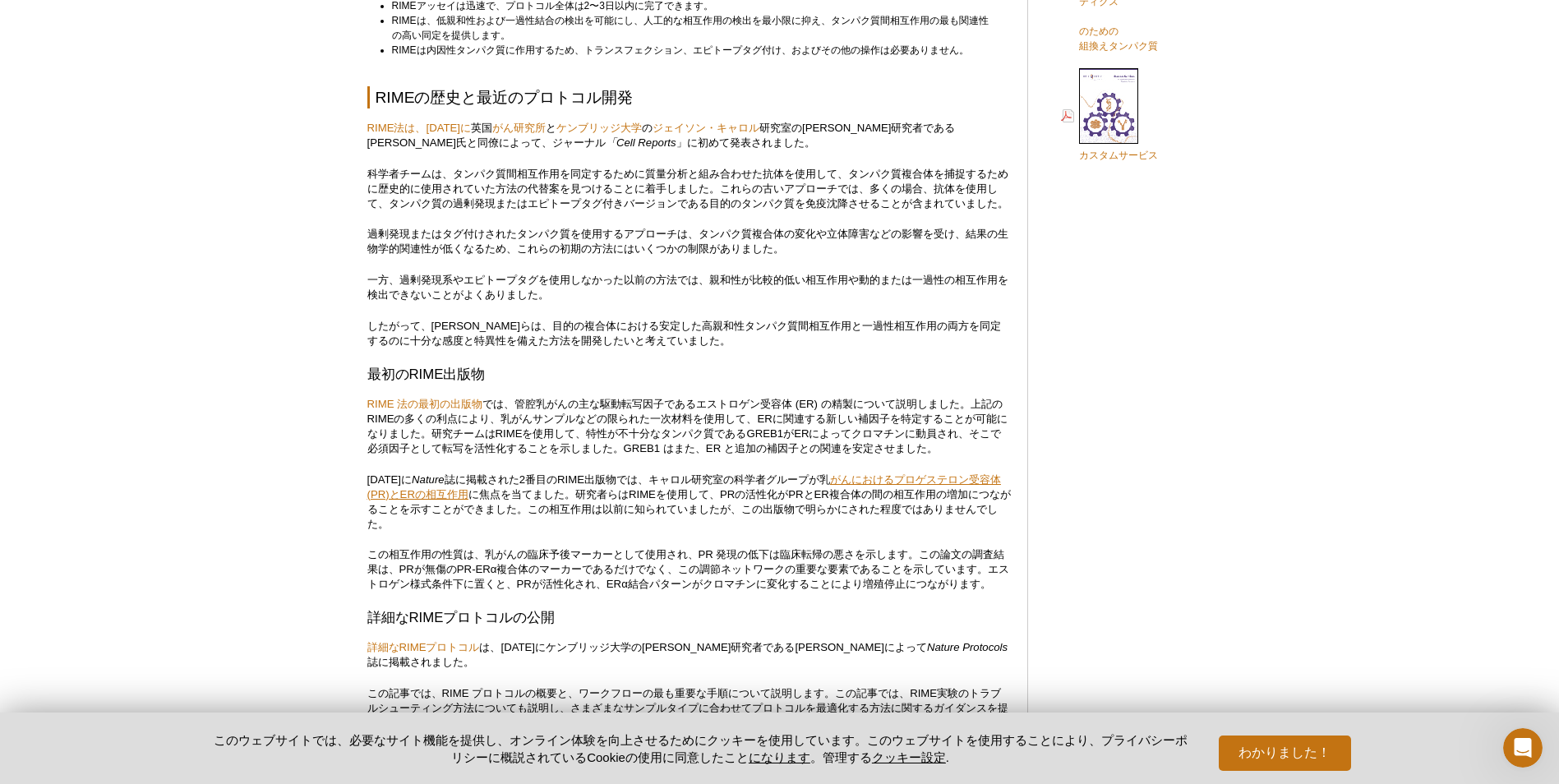
scroll to position [930, 0]
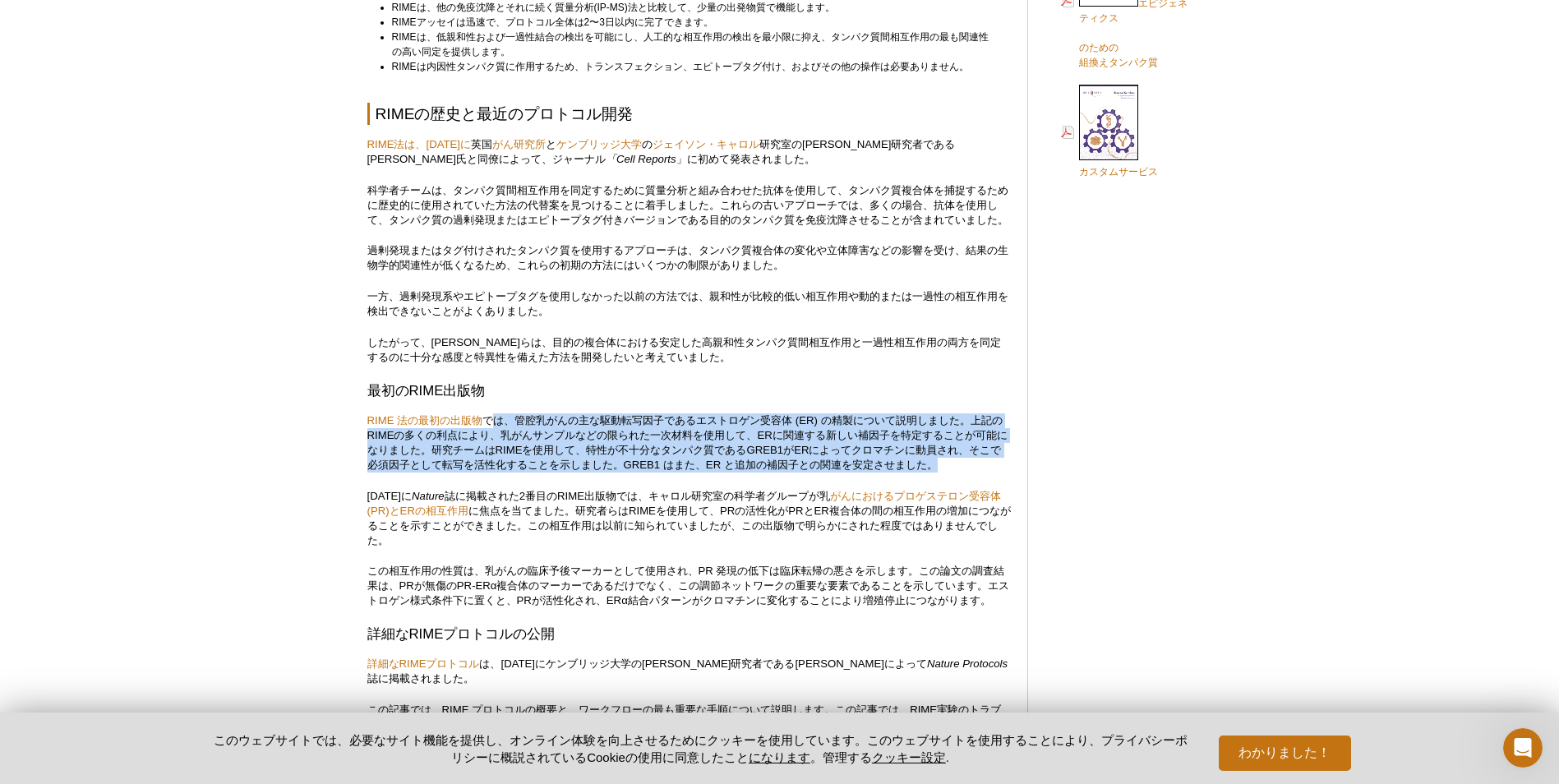
drag, startPoint x: 500, startPoint y: 439, endPoint x: 968, endPoint y: 483, distance: 470.1
click at [968, 472] on p "RIME 法の最初の出版物 では、管腔乳がんの主な駆動転写因子であるエストロゲン受容体 (ER) の精製について説明しました。上記のRIMEの多くの利点により…" at bounding box center [689, 442] width 643 height 60
drag, startPoint x: 952, startPoint y: 483, endPoint x: 358, endPoint y: 437, distance: 595.8
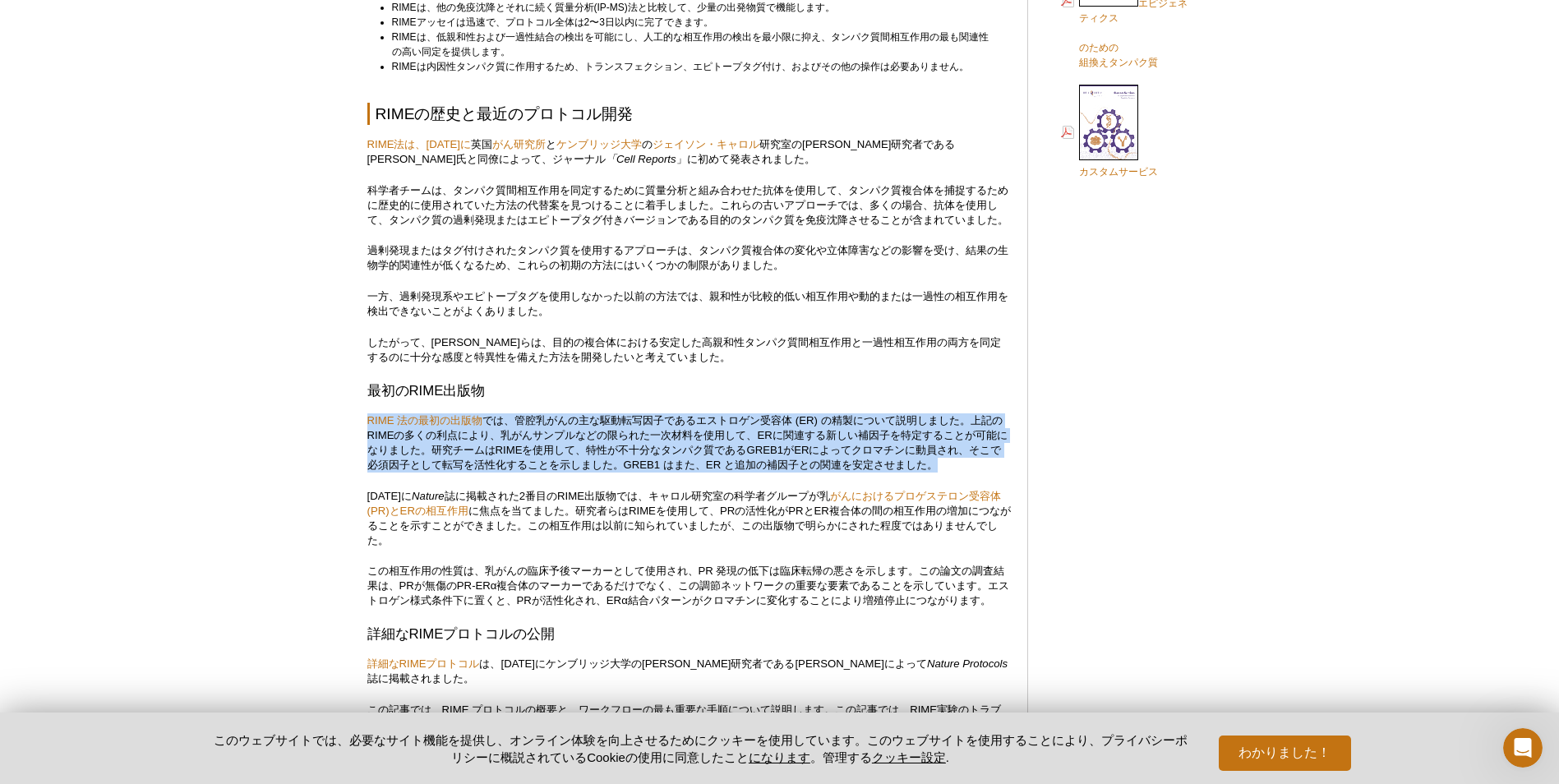
click at [677, 469] on p "RIME 法の最初の出版物 では、管腔乳がんの主な駆動転写因子であるエストロゲン受容体 (ER) の精製について説明しました。上記のRIMEの多くの利点により…" at bounding box center [689, 442] width 643 height 60
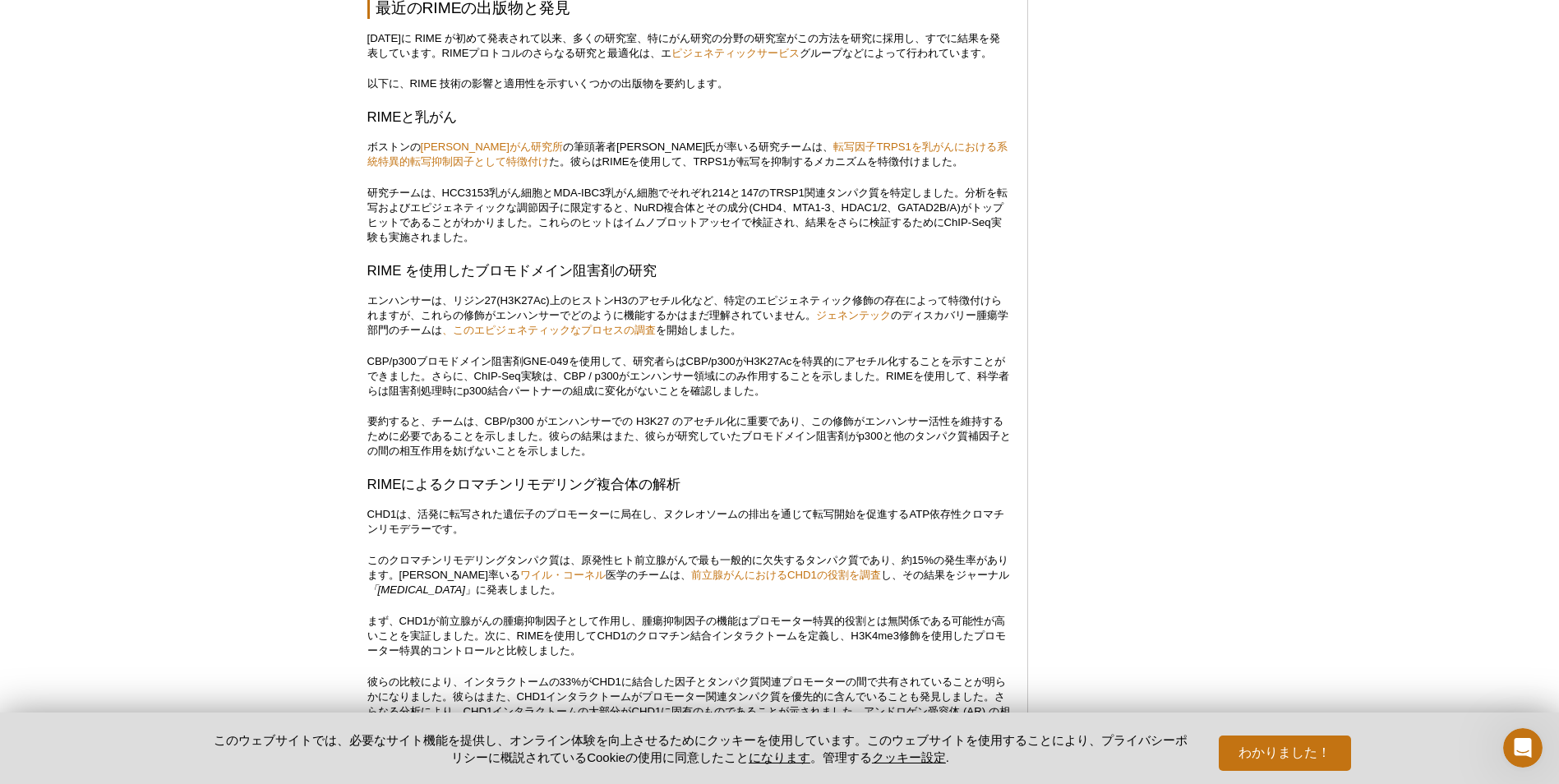
scroll to position [3016, 0]
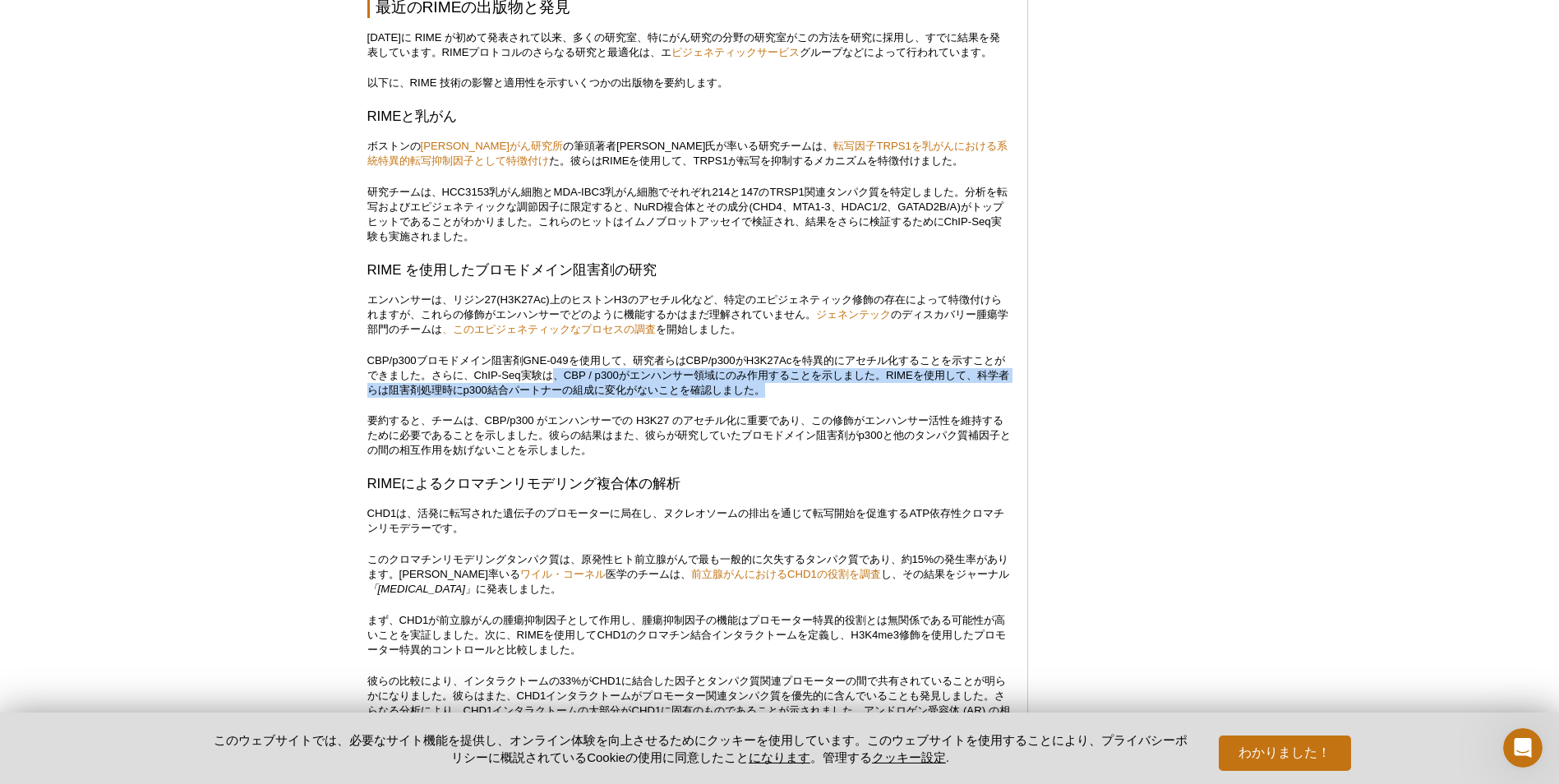
drag, startPoint x: 569, startPoint y: 419, endPoint x: 925, endPoint y: 436, distance: 356.4
click at [925, 398] on p "CBP/p300ブロモドメイン阻害剤GNE-049を使用して、研究者らはCBP/p300がH3K27Acを特異的にアセチル化することを示すことができました。さ…" at bounding box center [689, 375] width 643 height 44
click at [924, 398] on p "CBP/p300ブロモドメイン阻害剤GNE-049を使用して、研究者らはCBP/p300がH3K27Acを特異的にアセチル化することを示すことができました。さ…" at bounding box center [689, 375] width 643 height 44
